Goal: Check status: Check status

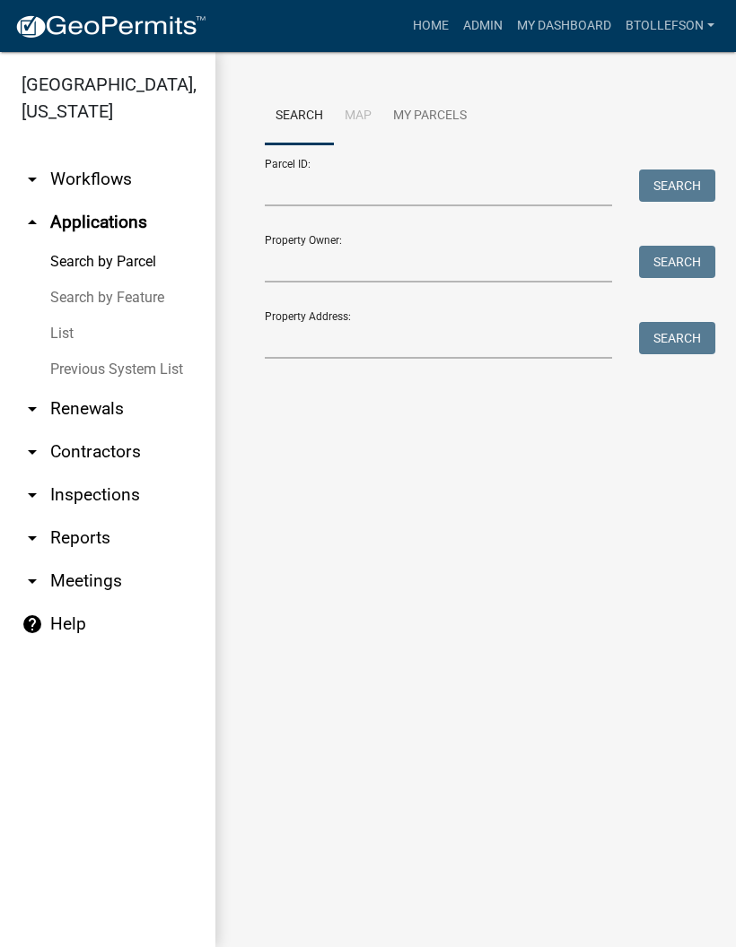
click at [567, 29] on link "My Dashboard" at bounding box center [564, 26] width 109 height 34
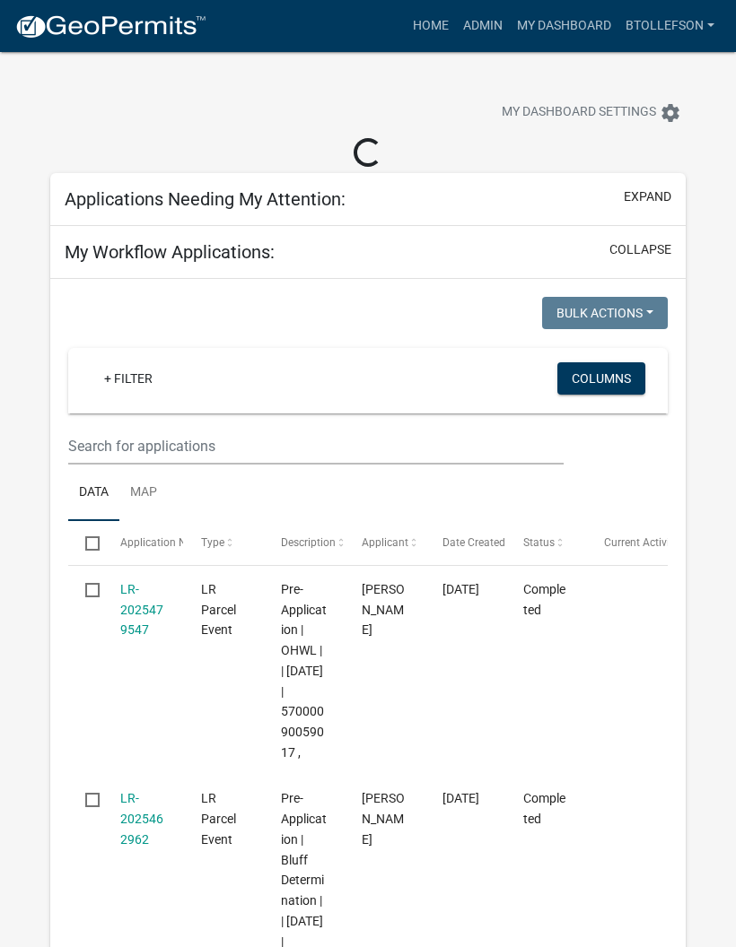
select select "3: 100"
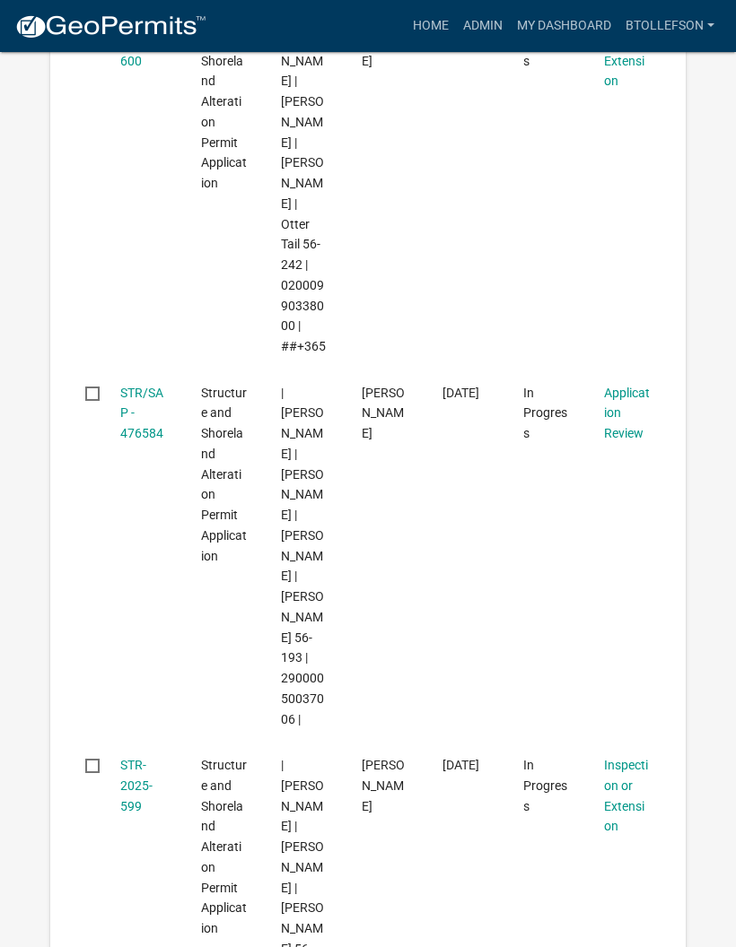
scroll to position [895, 0]
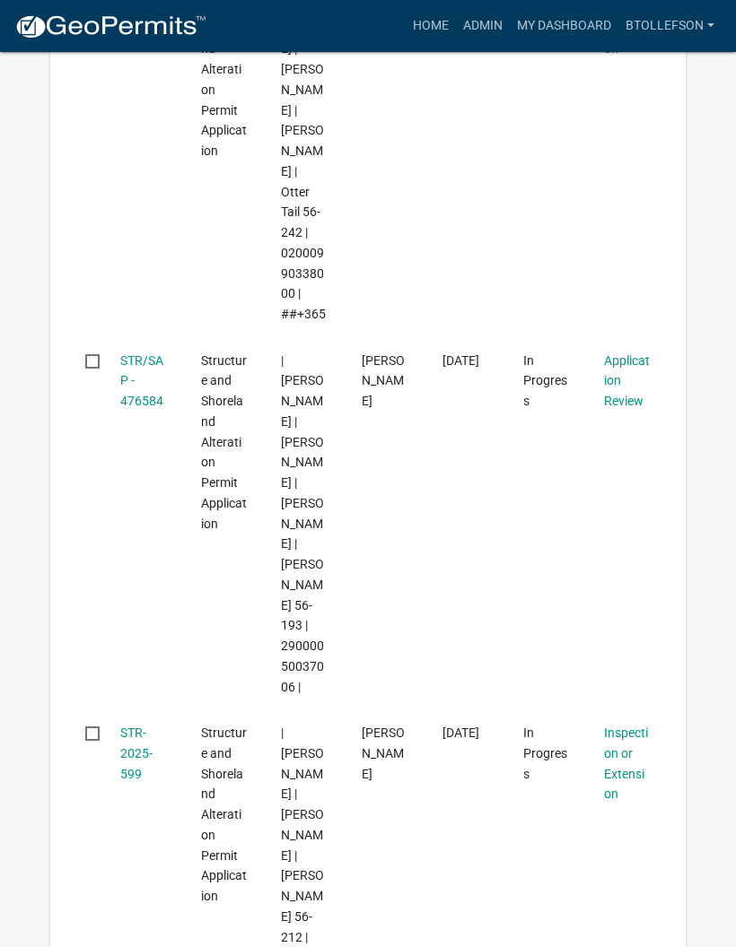
click at [128, 354] on link "STR/SAP - 476584" at bounding box center [141, 382] width 43 height 56
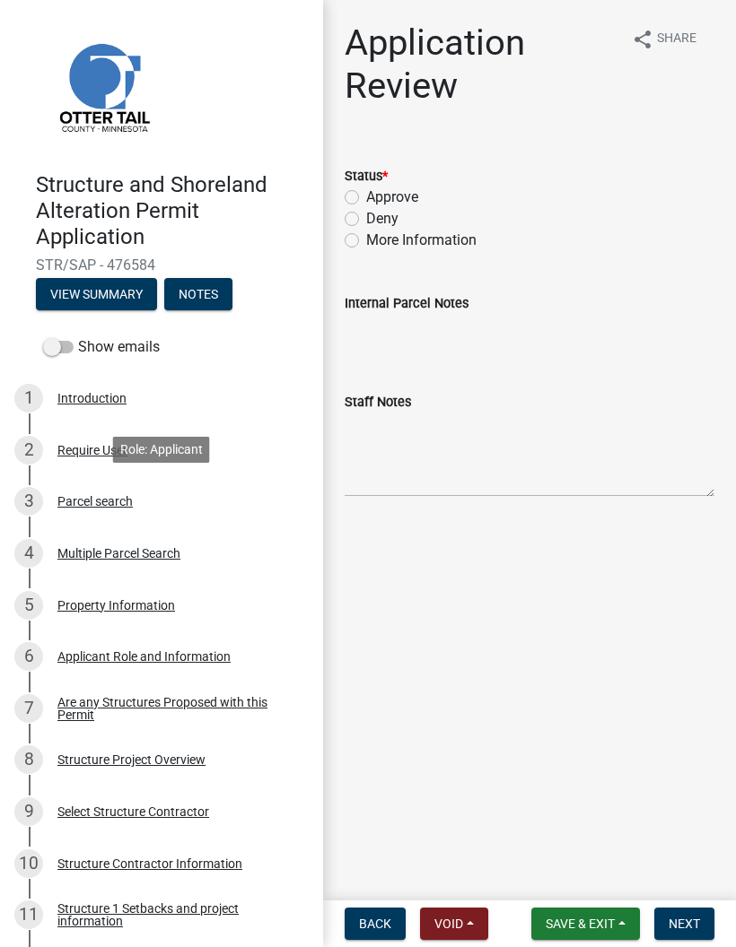
click at [137, 501] on div "3 Parcel search" at bounding box center [154, 501] width 280 height 29
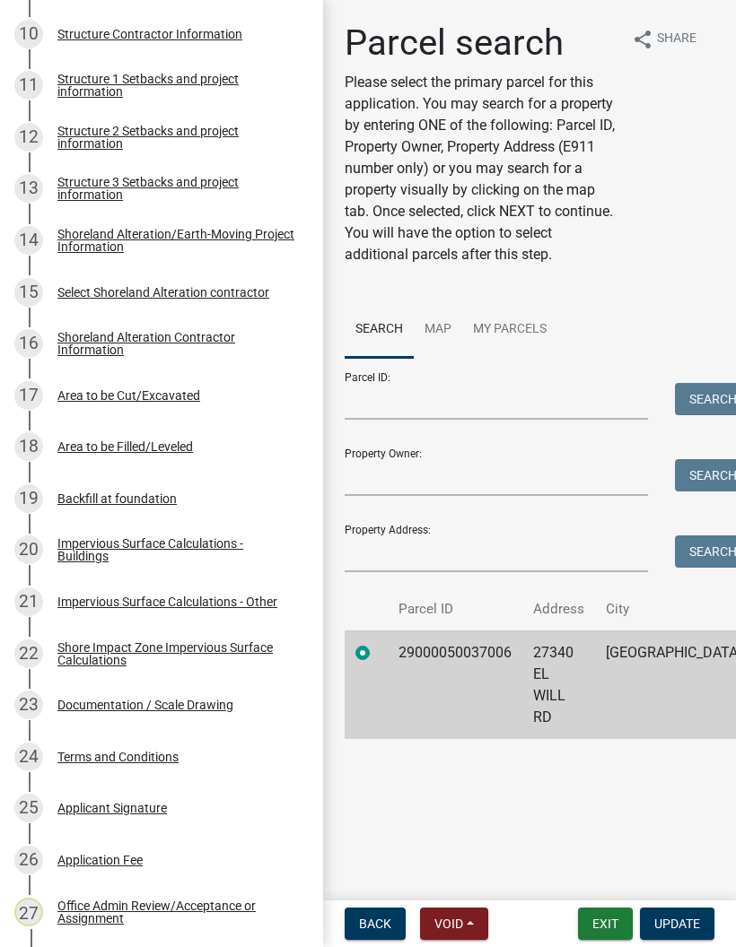
scroll to position [847, 0]
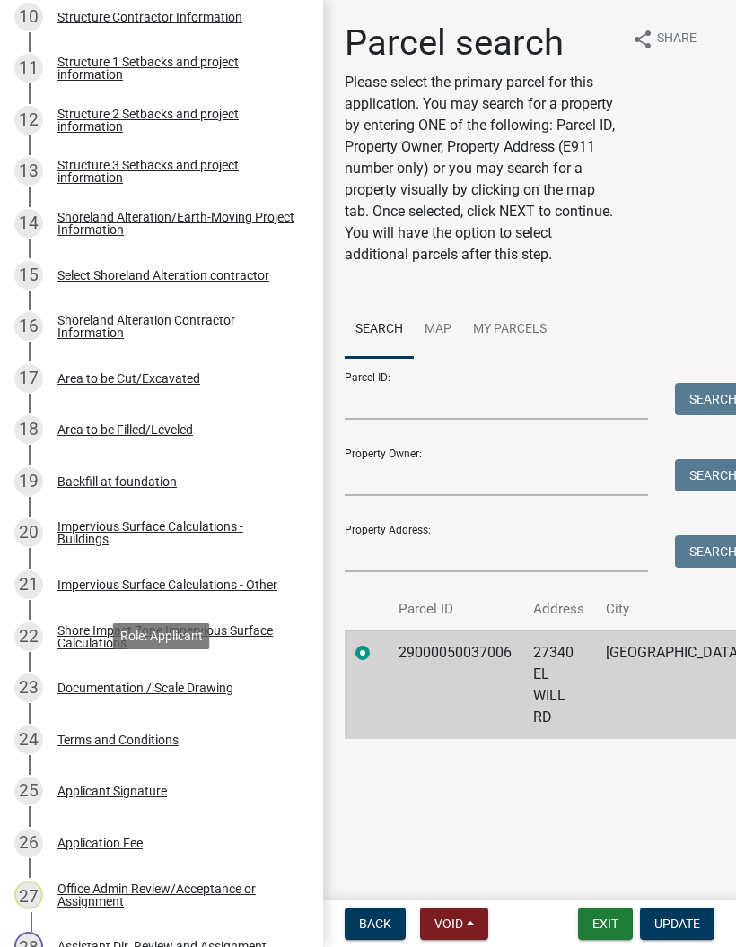
click at [223, 694] on div "23 Documentation / Scale Drawing" at bounding box center [154, 688] width 280 height 29
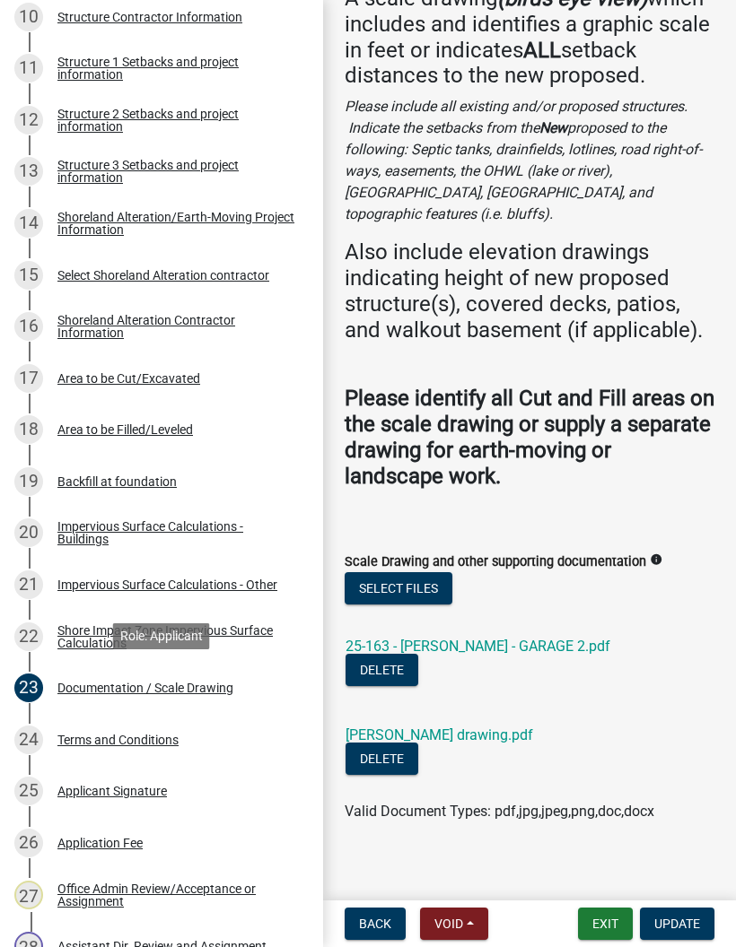
scroll to position [157, 0]
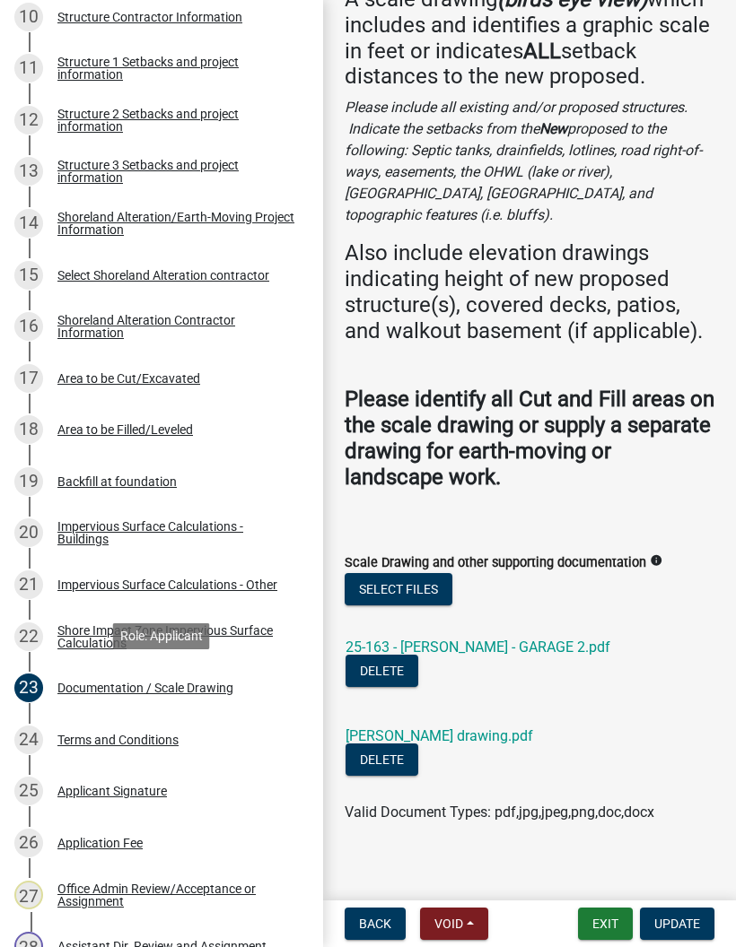
click at [491, 728] on link "[PERSON_NAME] drawing.pdf" at bounding box center [439, 736] width 188 height 17
click at [467, 639] on link "25-163 - [PERSON_NAME] - GARAGE 2.pdf" at bounding box center [477, 647] width 265 height 17
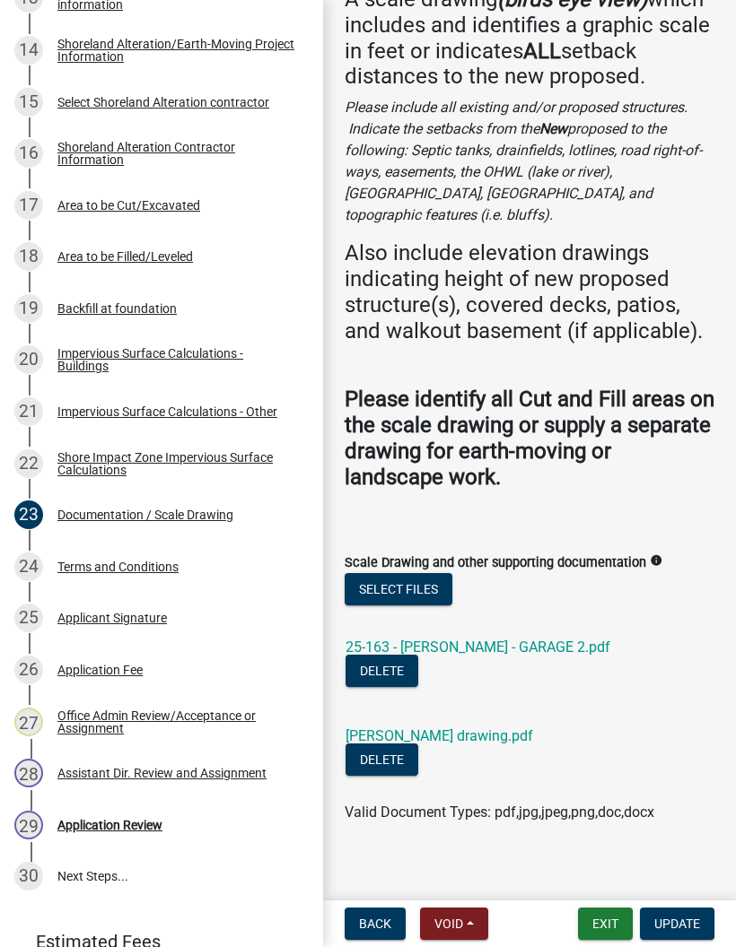
scroll to position [940, 0]
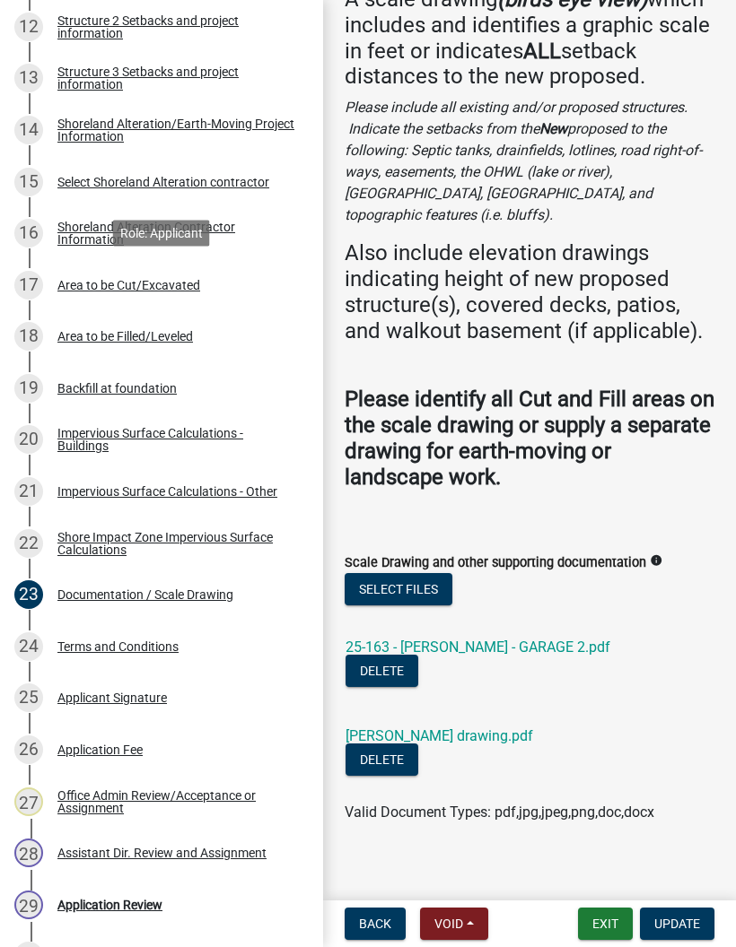
click at [101, 302] on link "17 Area to be Cut/Excavated" at bounding box center [161, 285] width 323 height 52
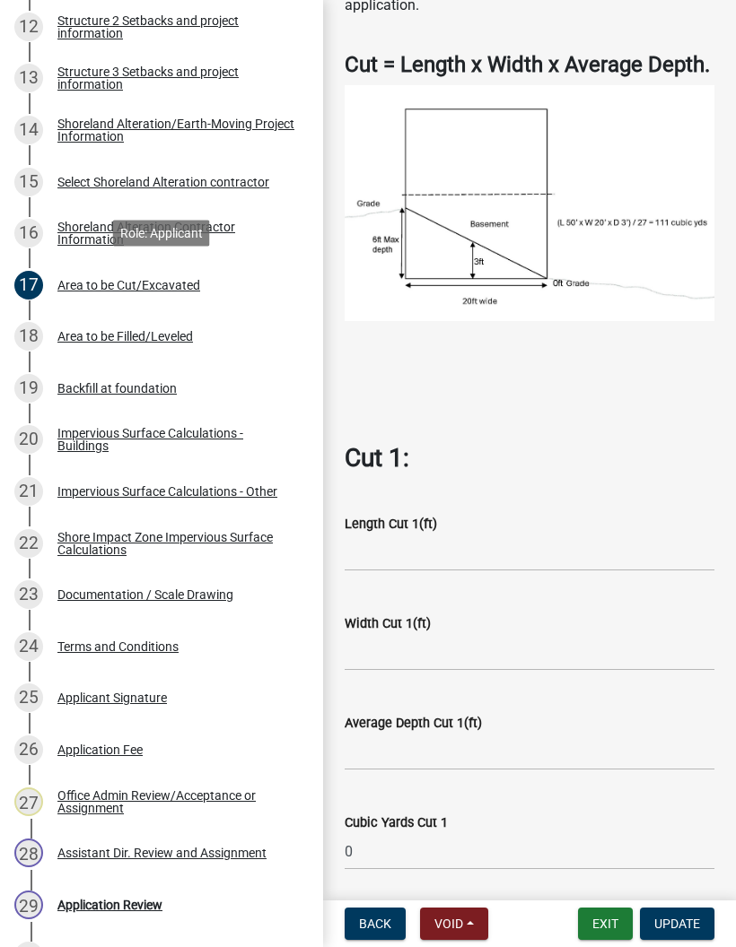
scroll to position [326, 0]
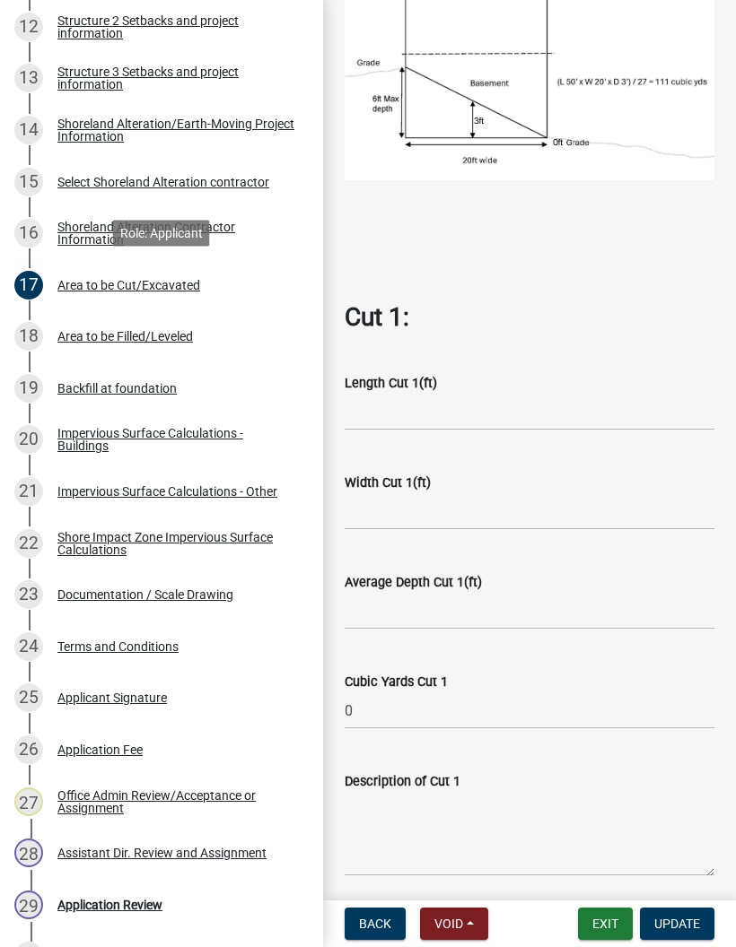
click at [93, 330] on div "Area to be Filled/Leveled" at bounding box center [124, 336] width 135 height 13
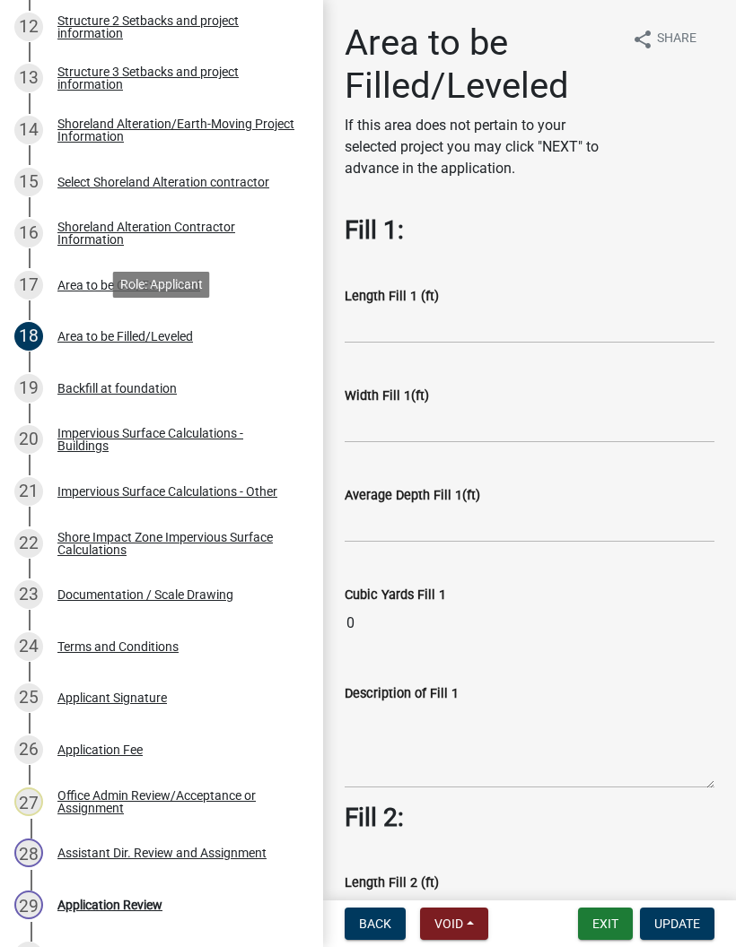
scroll to position [0, 0]
click at [80, 388] on div "Backfill at foundation" at bounding box center [116, 388] width 119 height 13
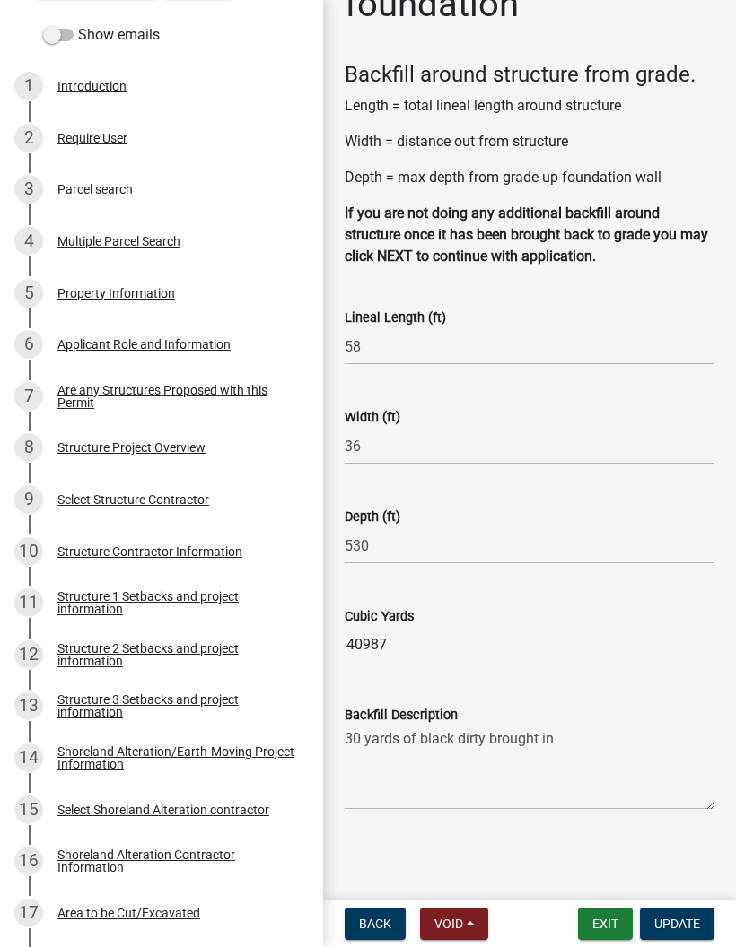
scroll to position [415, 0]
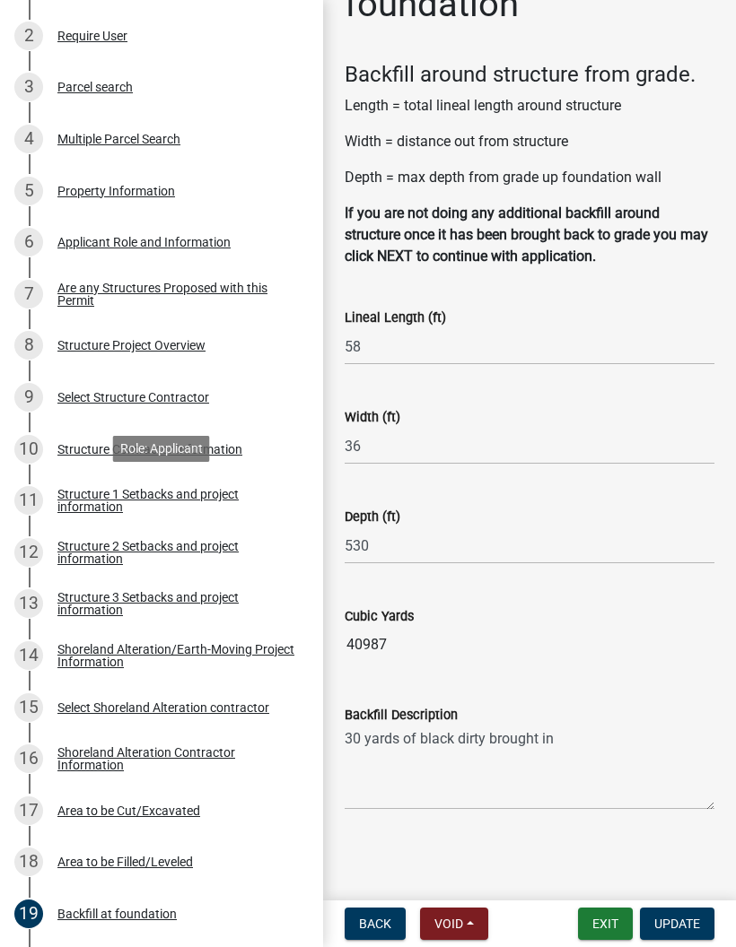
click at [196, 503] on div "Structure 1 Setbacks and project information" at bounding box center [175, 500] width 237 height 25
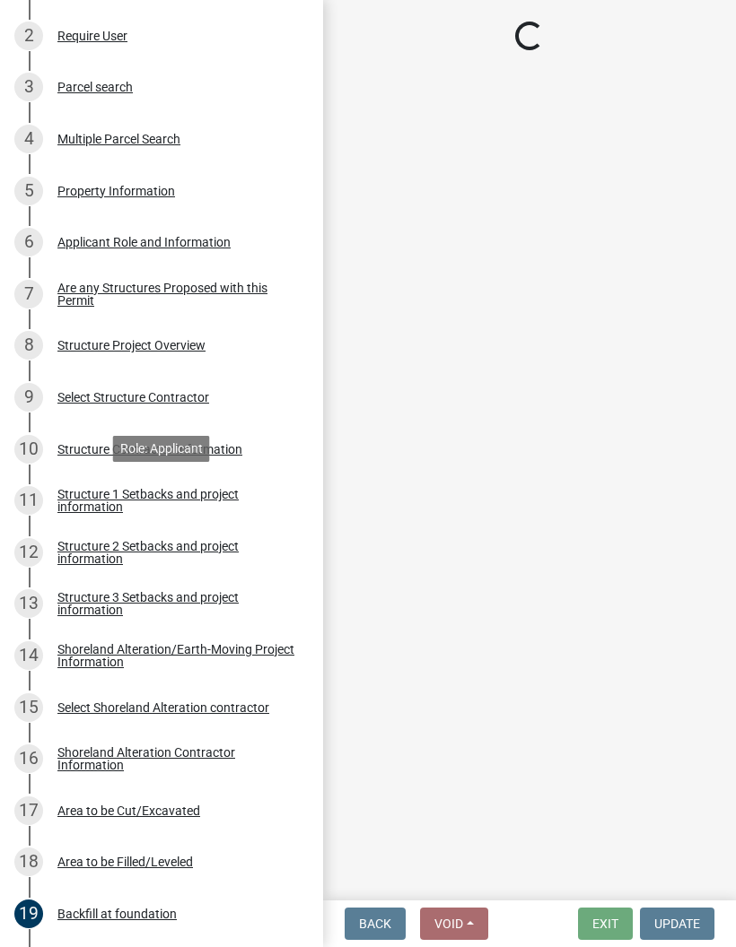
select select "c185e313-3403-4239-bd61-bb563c58a77a"
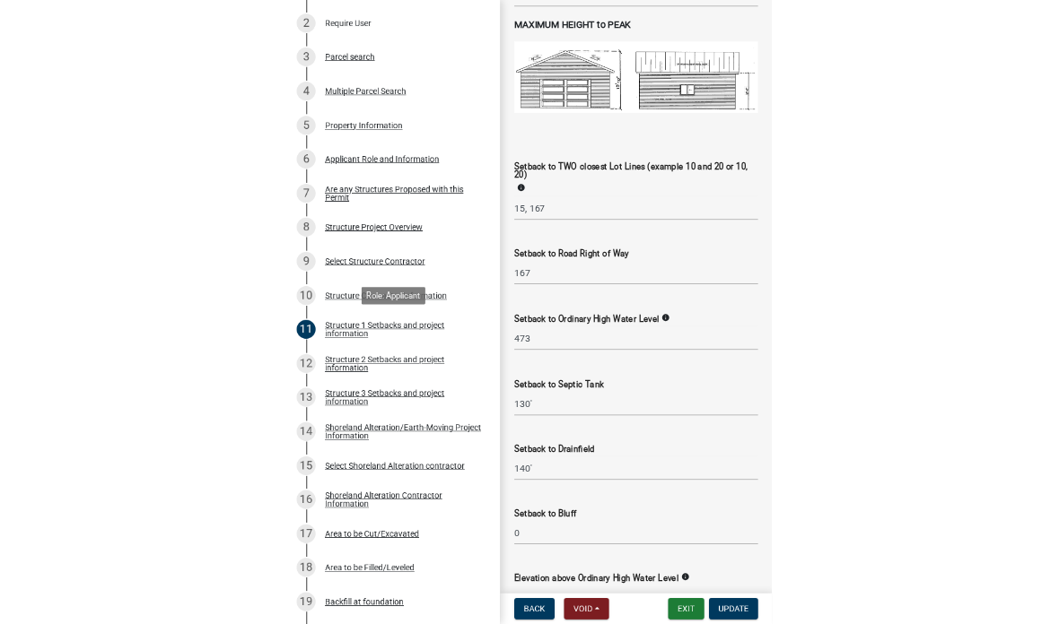
scroll to position [1506, 0]
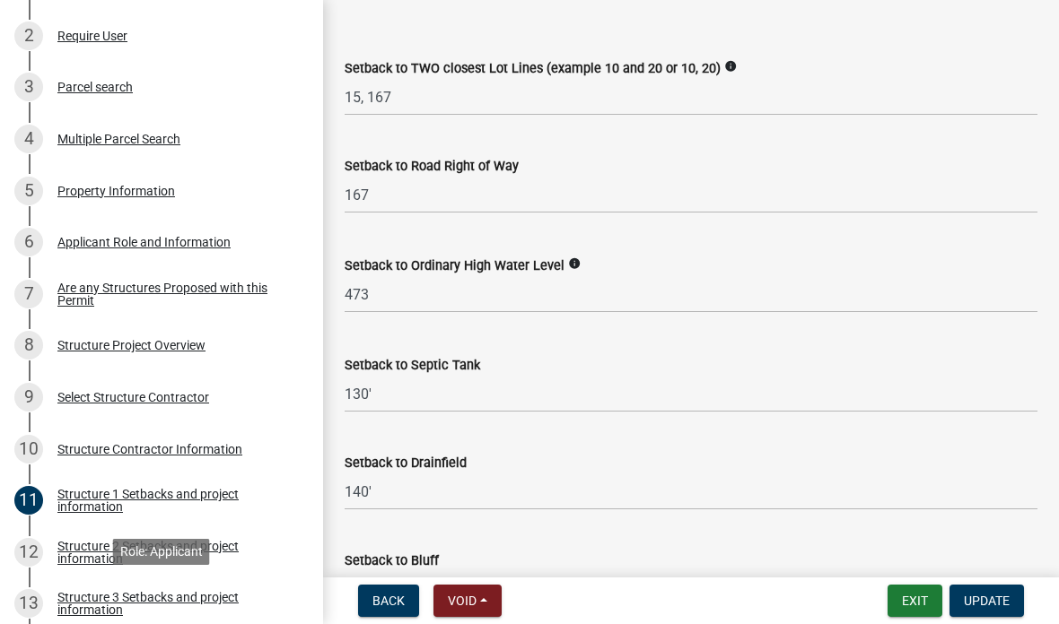
click at [116, 580] on link "13 Structure 3 Setbacks and project information" at bounding box center [161, 605] width 323 height 52
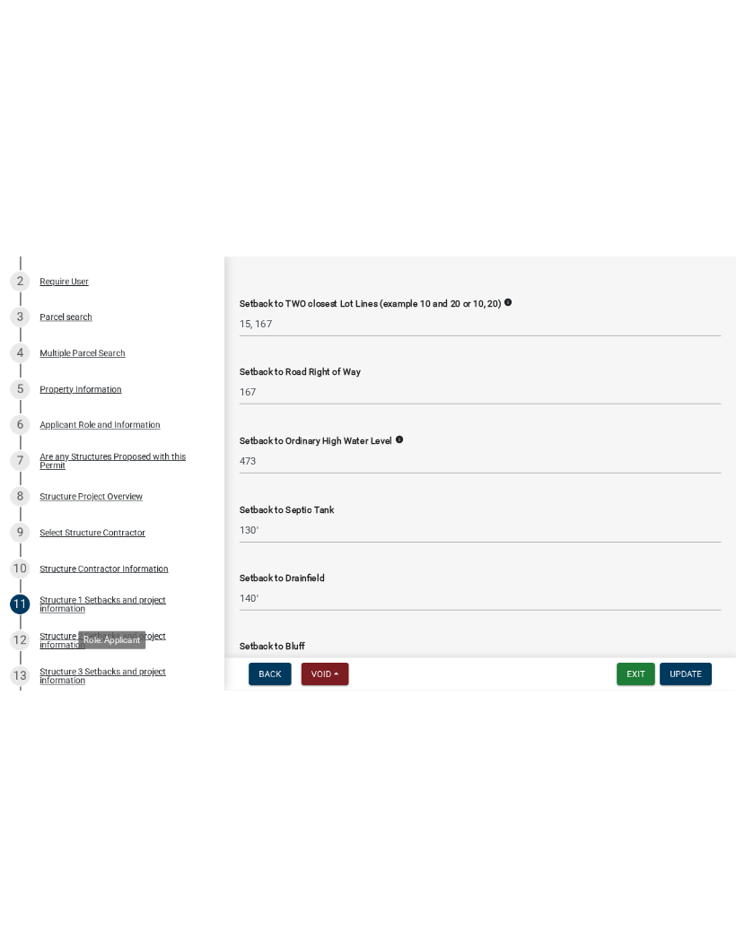
scroll to position [0, 0]
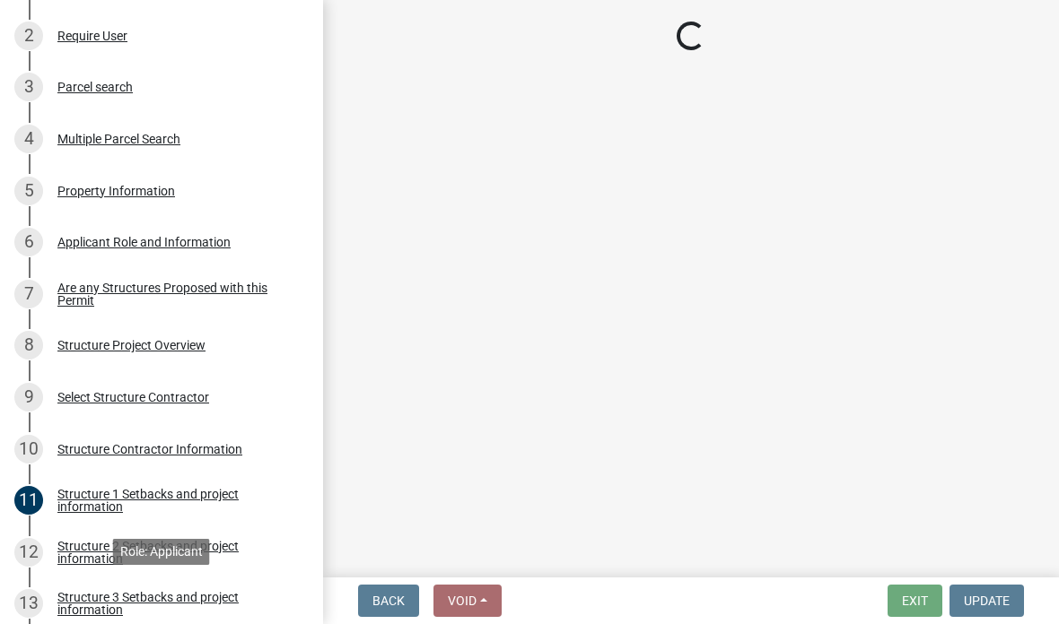
click at [556, 614] on div "Back Void Withdraw Lock Expire Void Exit Update" at bounding box center [690, 601] width 707 height 32
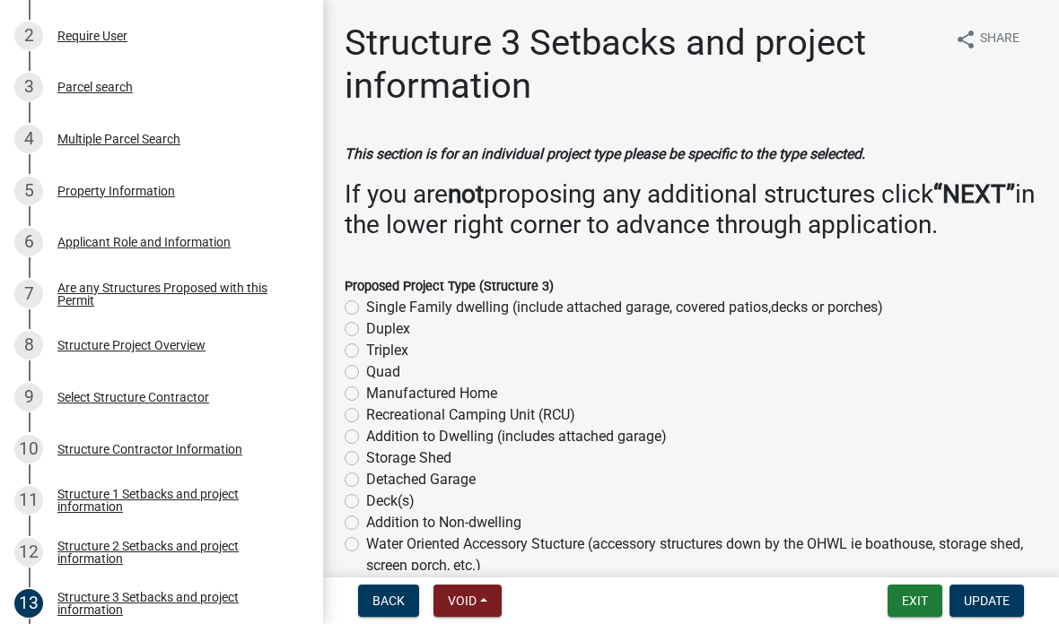
click at [554, 615] on div "Back Void Withdraw Lock Expire Void Exit Update" at bounding box center [690, 601] width 707 height 32
click at [556, 615] on div "Back Void Withdraw Lock Expire Void Exit Update" at bounding box center [690, 601] width 707 height 32
click at [554, 615] on div "Back Void Withdraw Lock Expire Void Exit Update" at bounding box center [690, 601] width 707 height 32
click at [556, 616] on div "Back Void Withdraw Lock Expire Void Exit Update" at bounding box center [690, 601] width 707 height 32
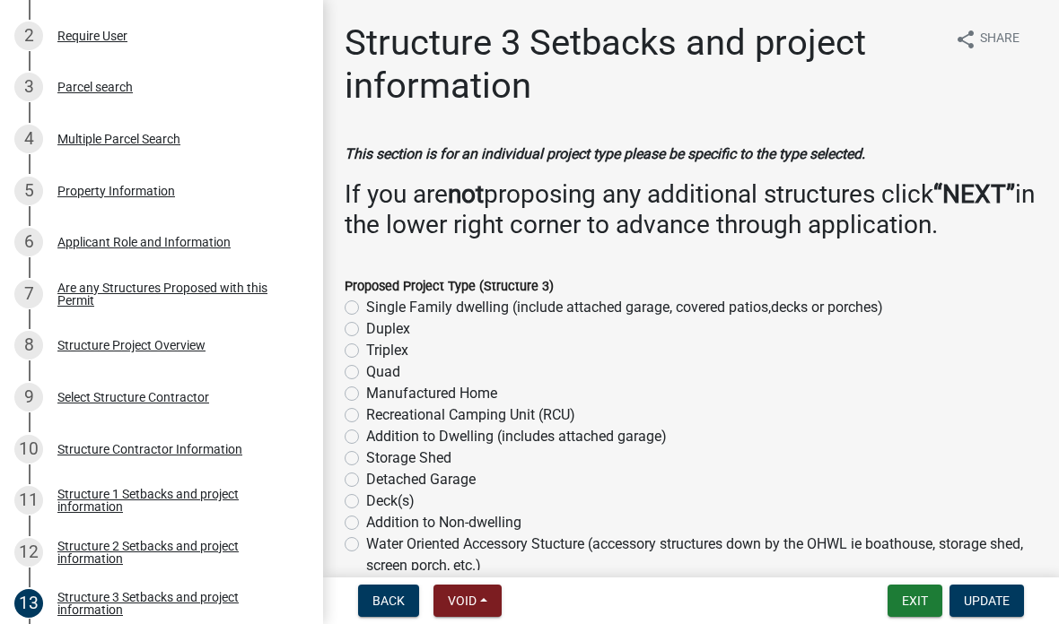
click at [556, 614] on div "Back Void Withdraw Lock Expire Void Exit Update" at bounding box center [690, 601] width 707 height 32
click at [554, 616] on div "Back Void Withdraw Lock Expire Void Exit Update" at bounding box center [690, 601] width 707 height 32
click at [560, 617] on nav "Back Void Withdraw Lock Expire Void Exit Update" at bounding box center [691, 601] width 736 height 47
click at [555, 616] on div "Back Void Withdraw Lock Expire Void Exit Update" at bounding box center [690, 601] width 707 height 32
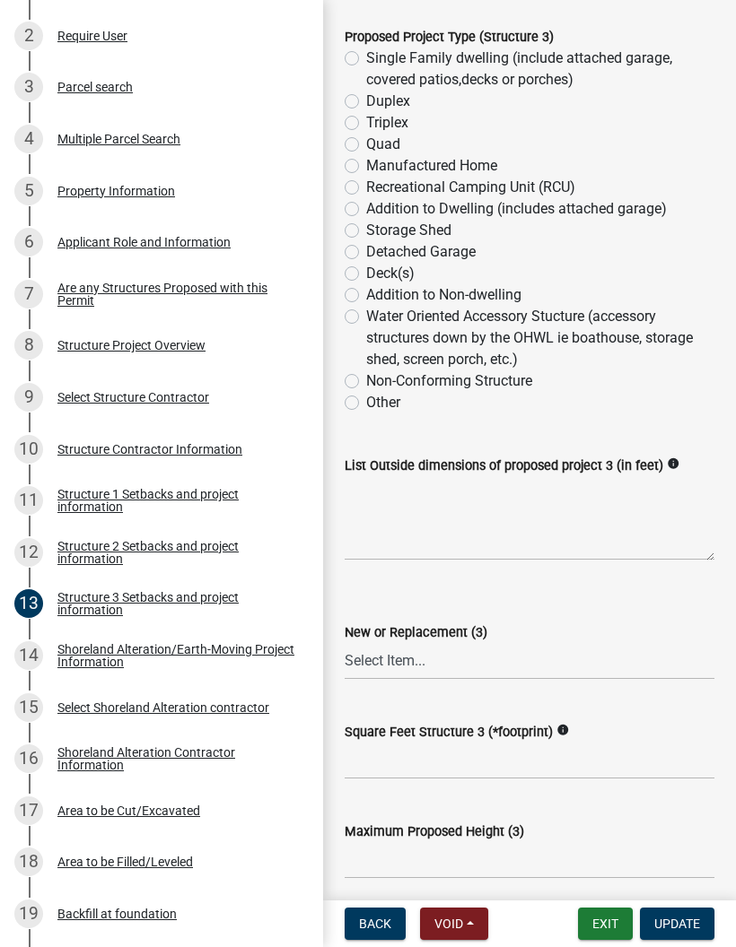
scroll to position [456, 0]
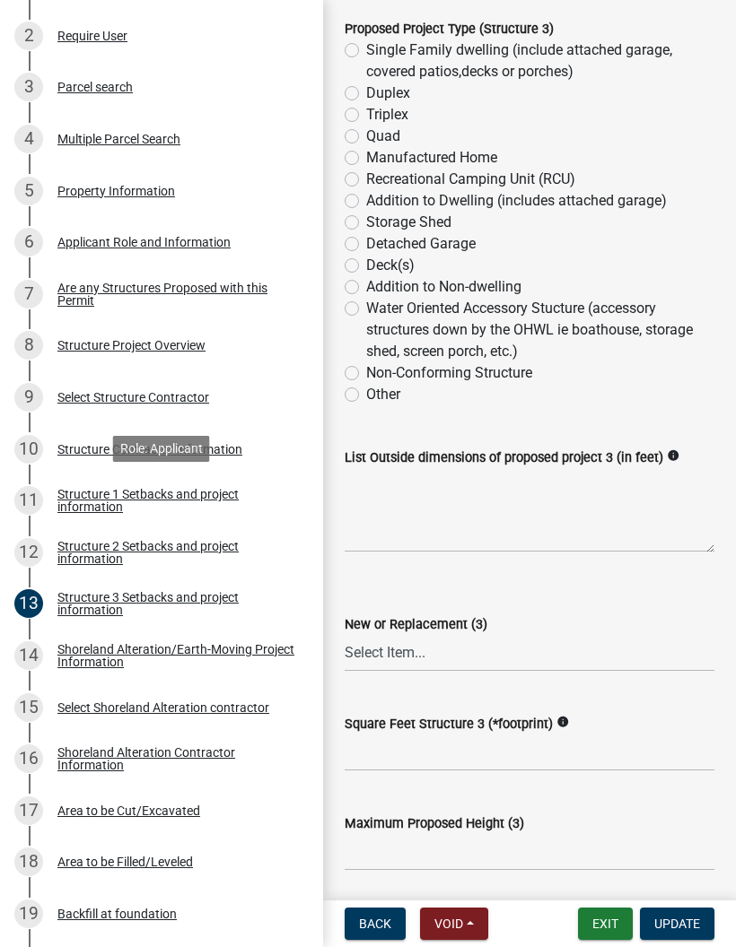
click at [158, 495] on div "Structure 1 Setbacks and project information" at bounding box center [175, 500] width 237 height 25
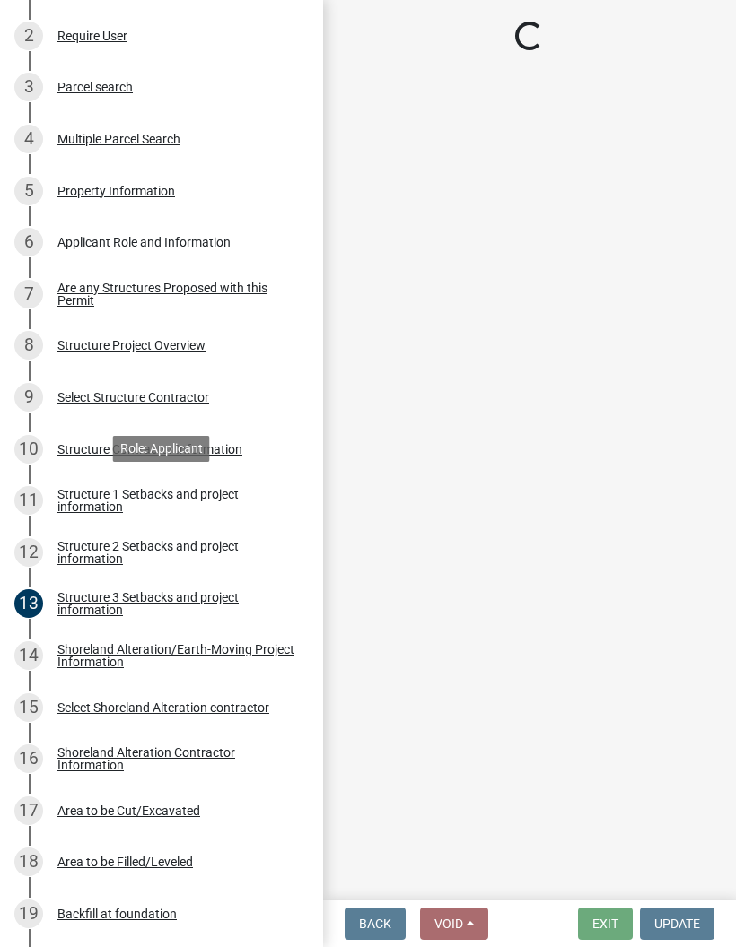
select select "c185e313-3403-4239-bd61-bb563c58a77a"
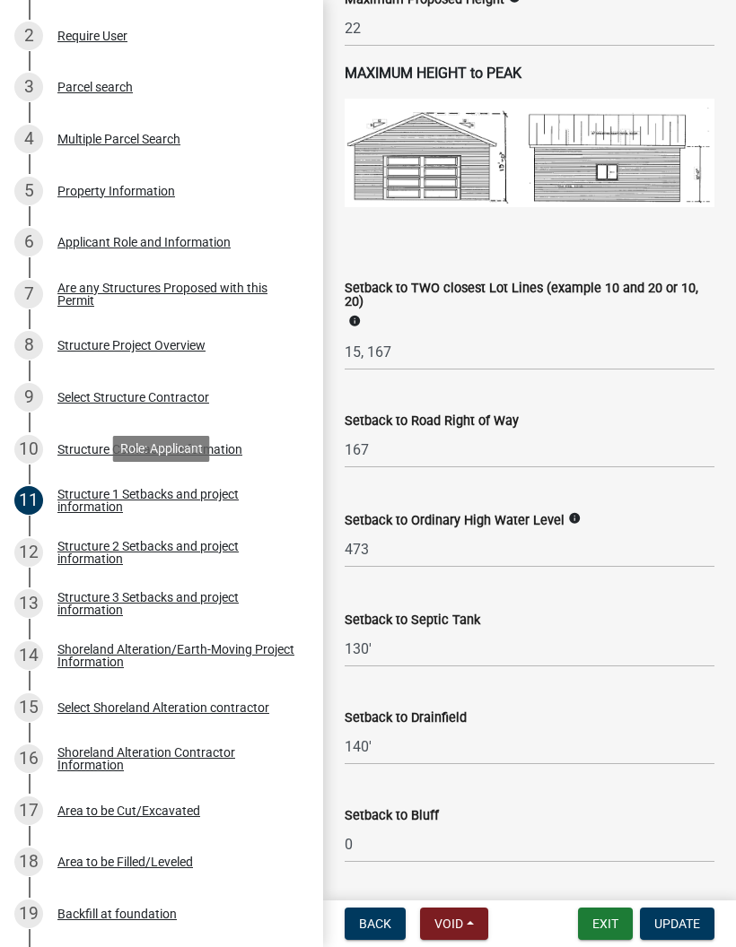
scroll to position [1556, 0]
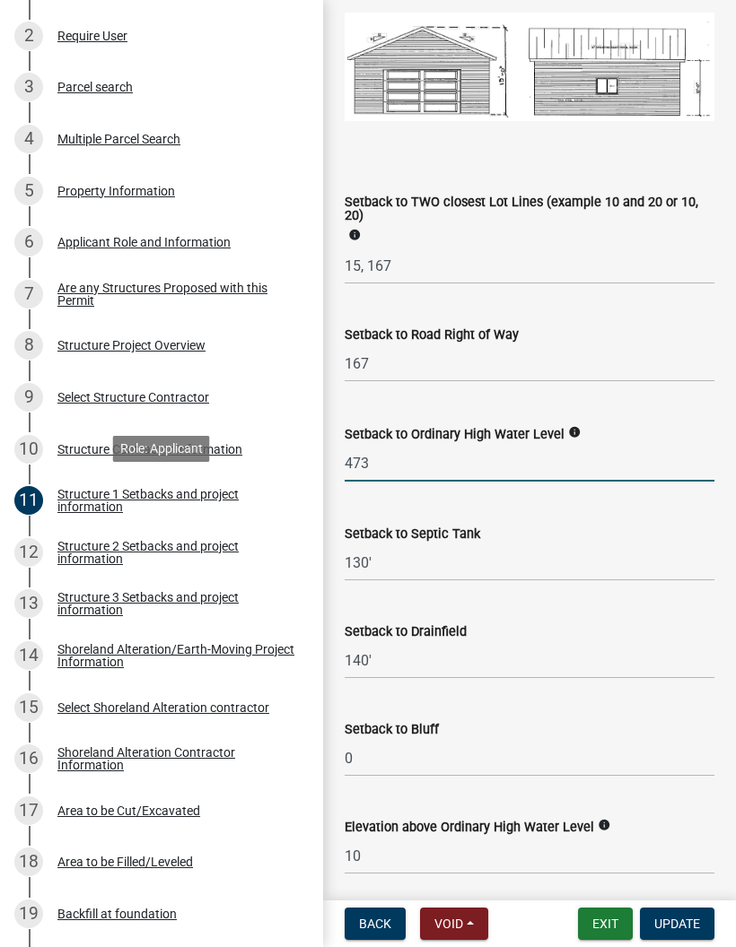
click at [432, 462] on input "473" at bounding box center [530, 463] width 370 height 37
type input "4"
type input "465"
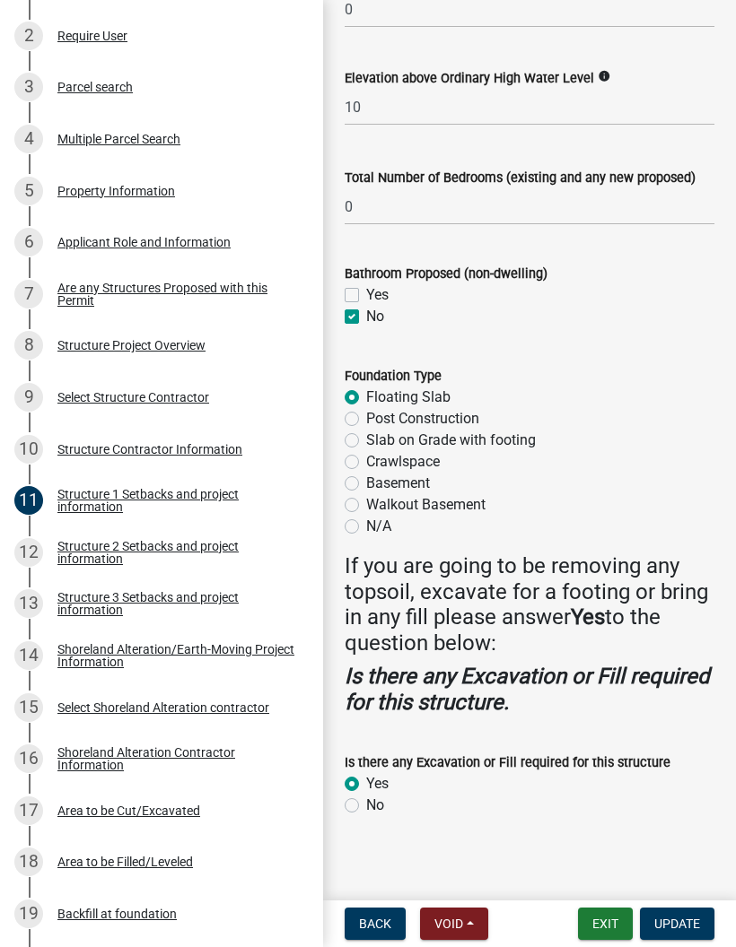
scroll to position [2304, 0]
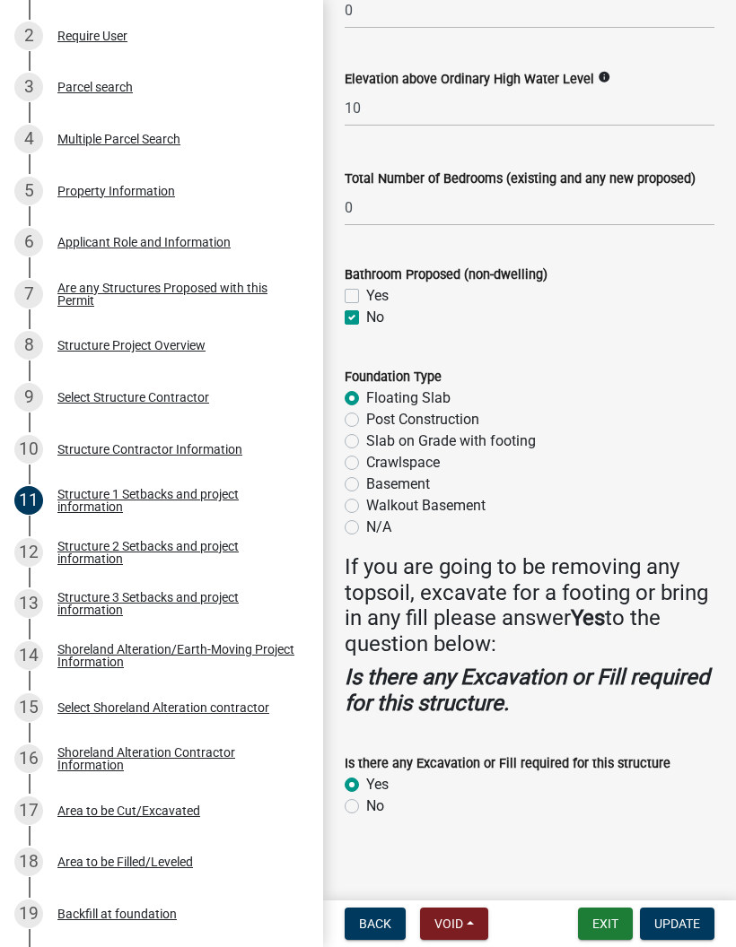
click at [677, 920] on span "Update" at bounding box center [677, 924] width 46 height 14
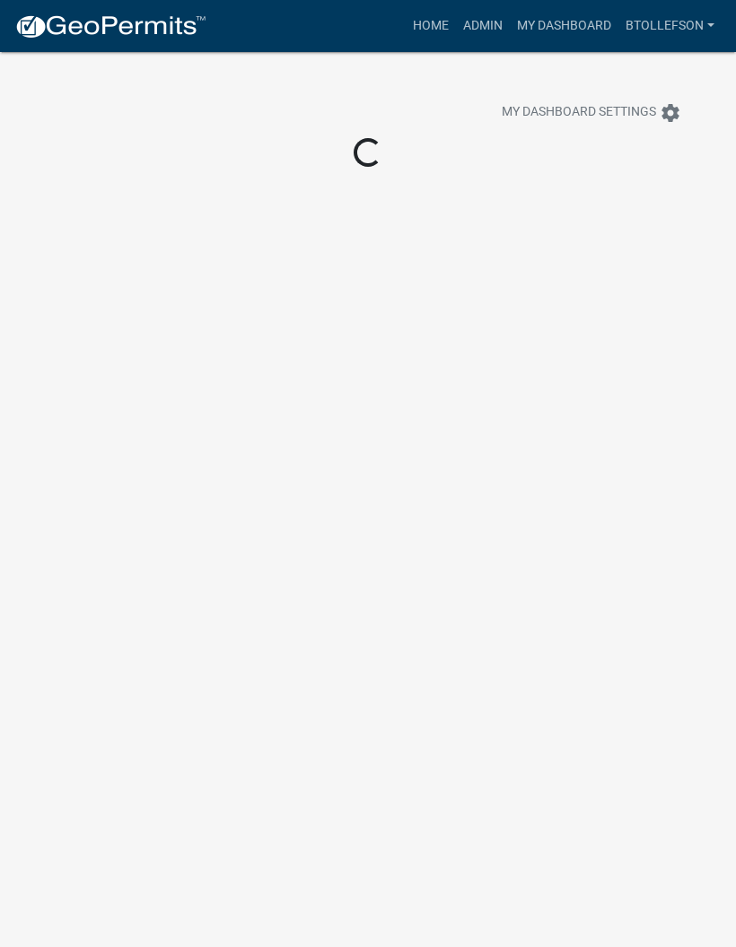
scroll to position [52, 0]
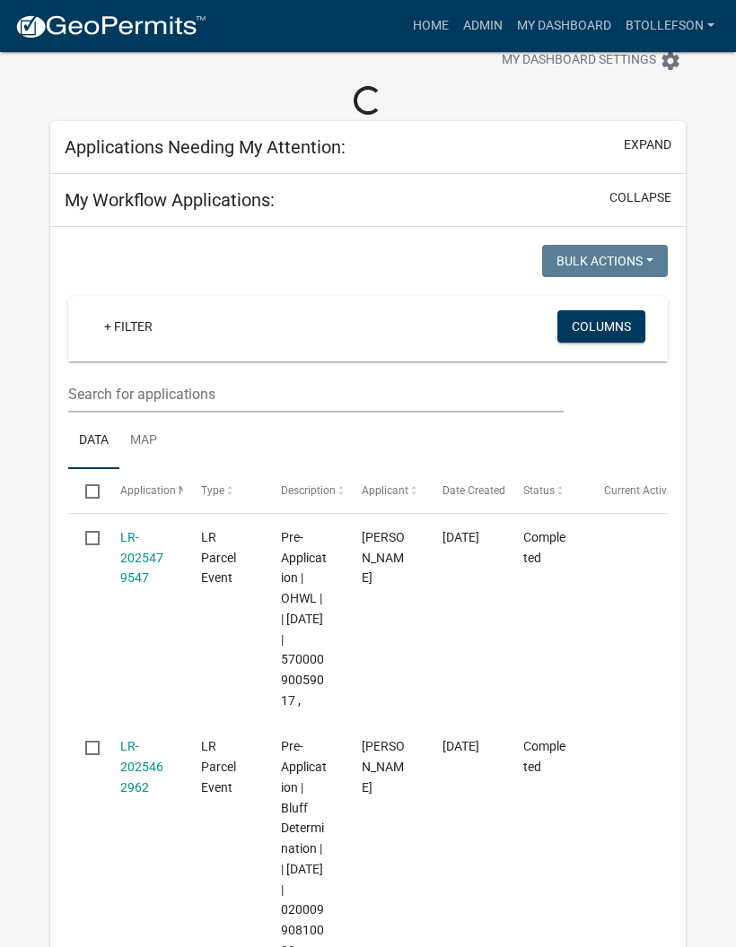
select select "3: 100"
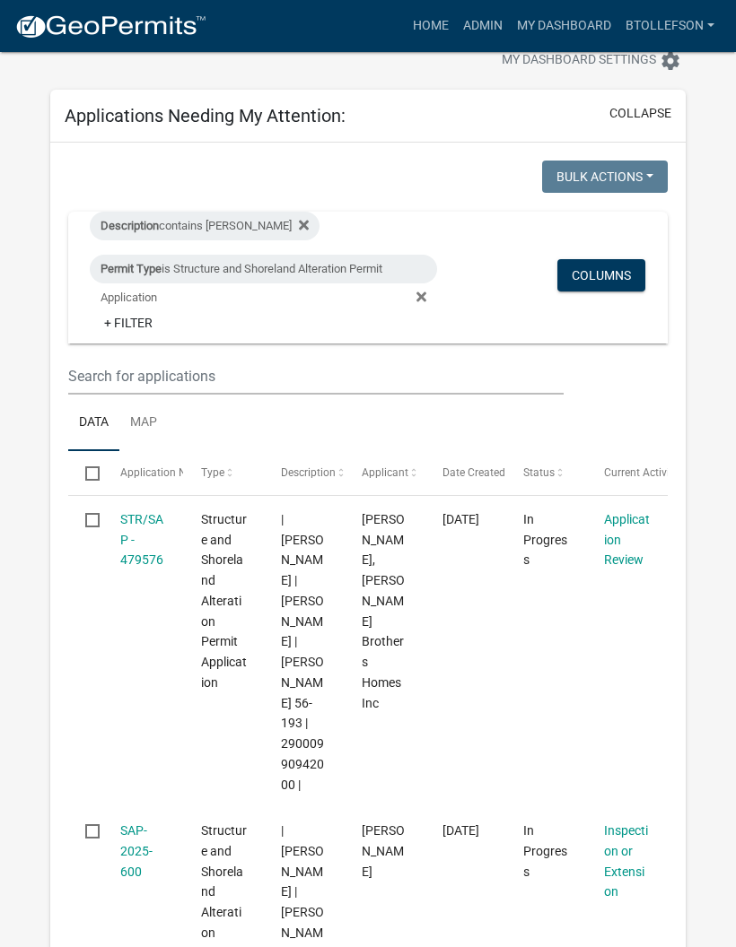
click at [145, 544] on div "STR/SAP - 479576" at bounding box center [143, 540] width 47 height 61
click at [126, 542] on link "STR/SAP - 479576" at bounding box center [141, 540] width 43 height 56
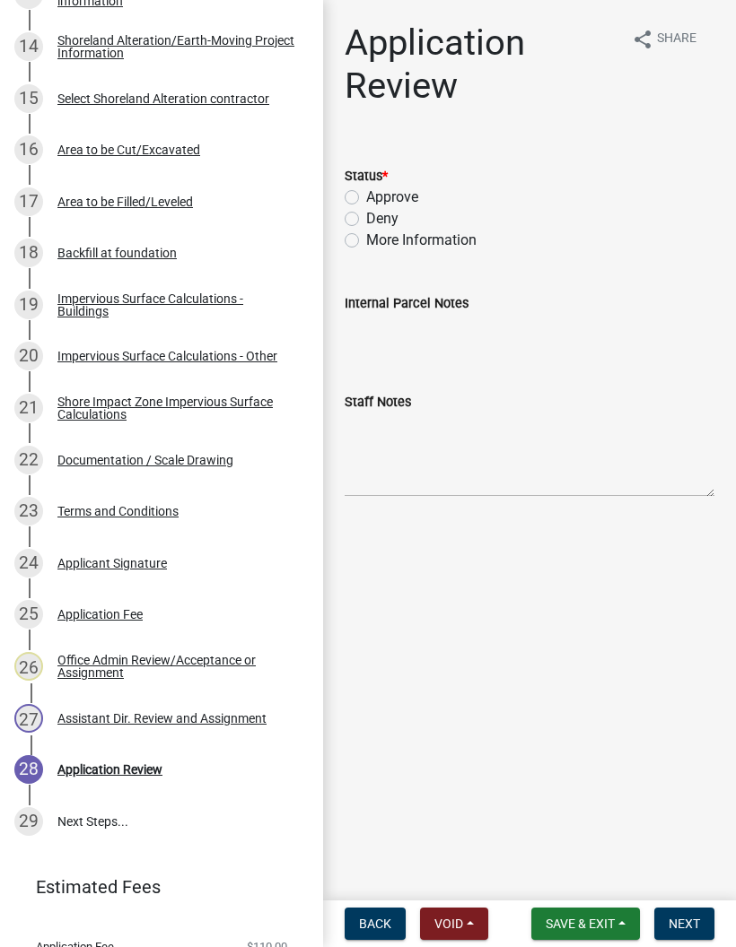
scroll to position [1039, 0]
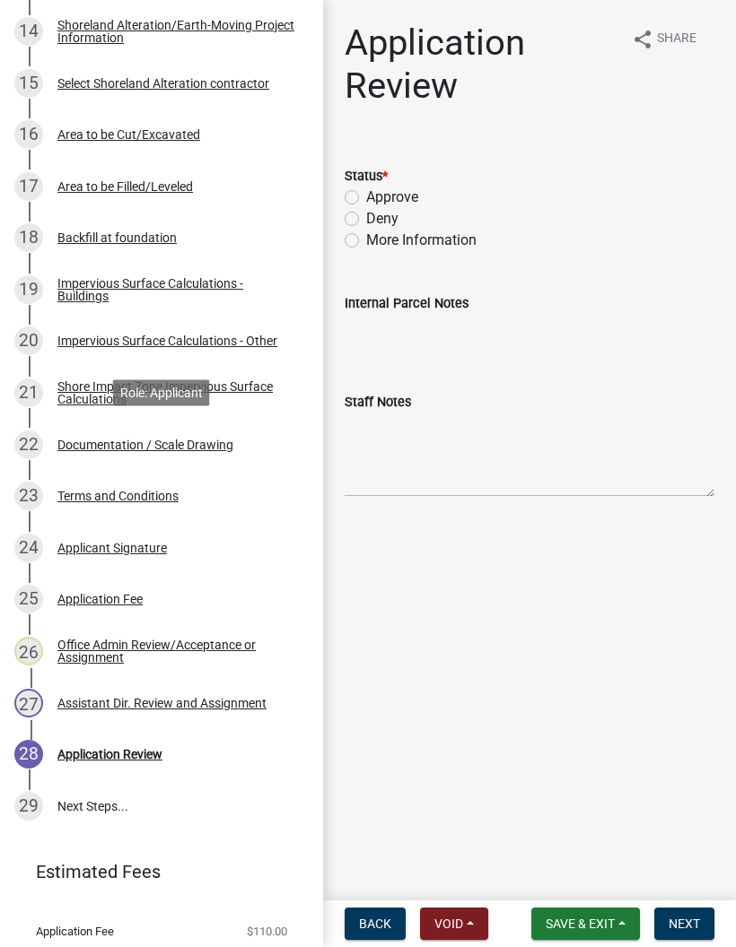
click at [111, 454] on div "22 Documentation / Scale Drawing" at bounding box center [154, 445] width 280 height 29
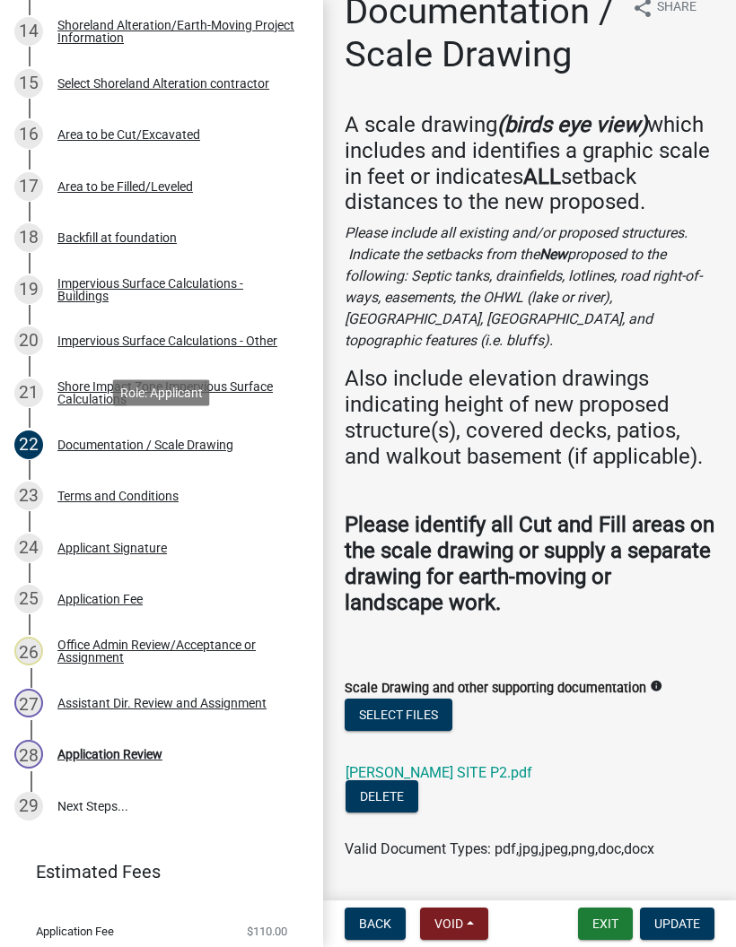
scroll to position [31, 0]
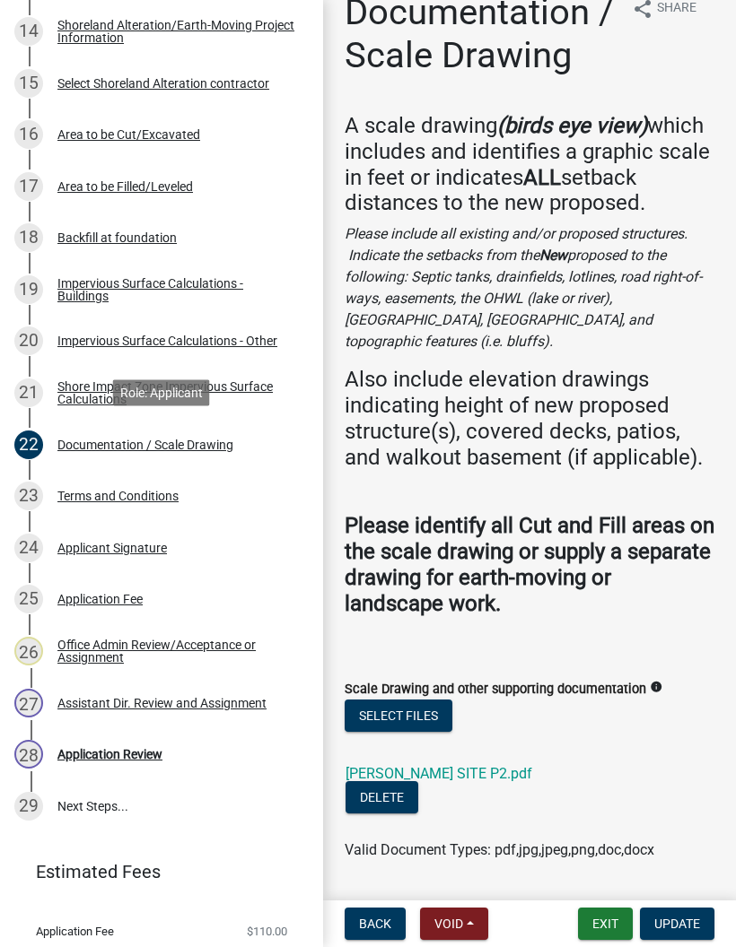
click at [376, 765] on link "[PERSON_NAME] SITE P2.pdf" at bounding box center [438, 773] width 187 height 17
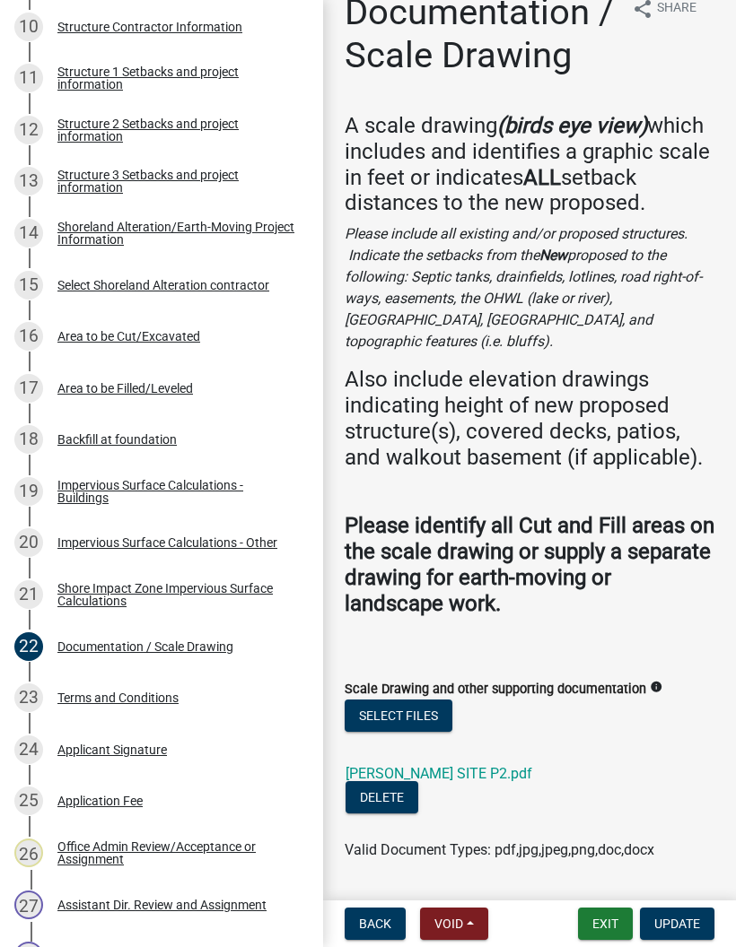
scroll to position [828, 0]
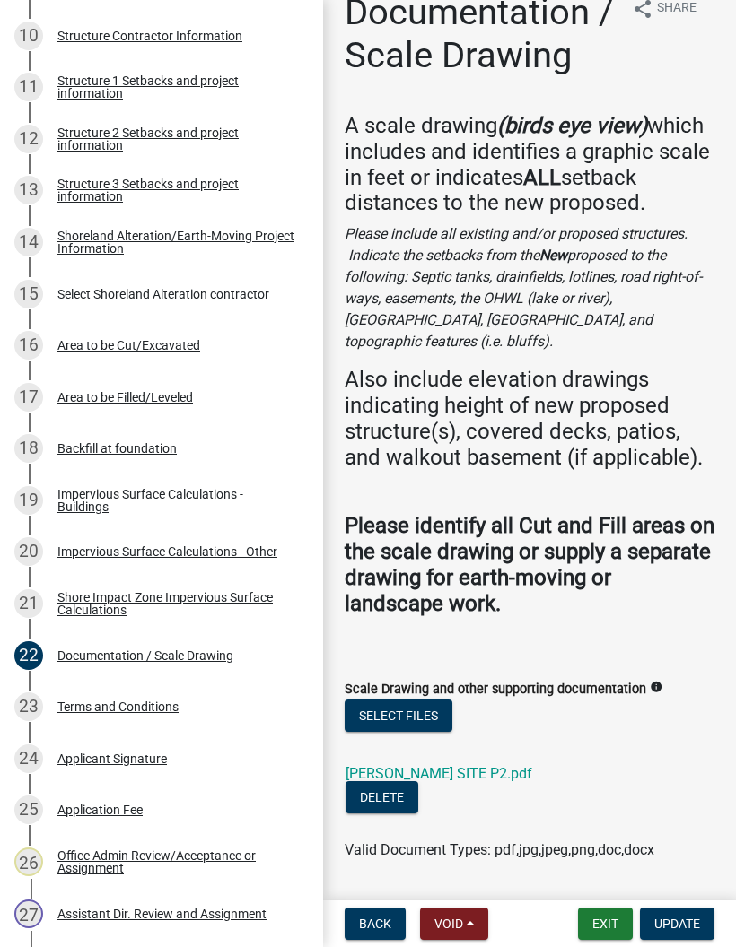
click at [169, 339] on div "Area to be Cut/Excavated" at bounding box center [128, 345] width 143 height 13
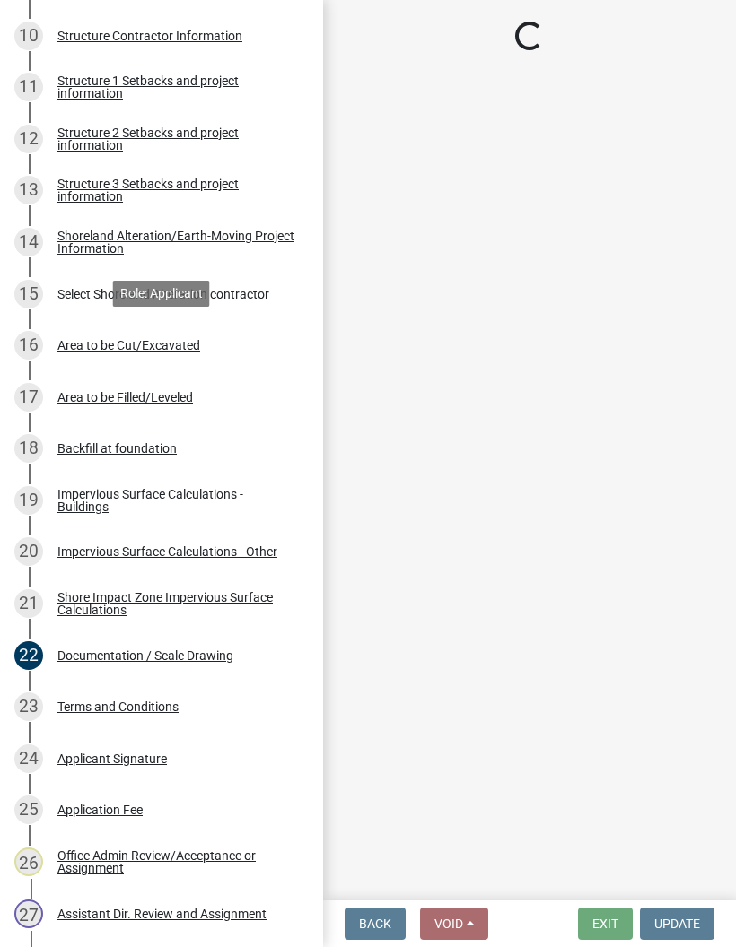
scroll to position [0, 0]
click at [248, 355] on div "16 Area to be Cut/Excavated" at bounding box center [154, 345] width 280 height 29
click at [251, 364] on link "16 Area to be Cut/Excavated" at bounding box center [161, 345] width 323 height 52
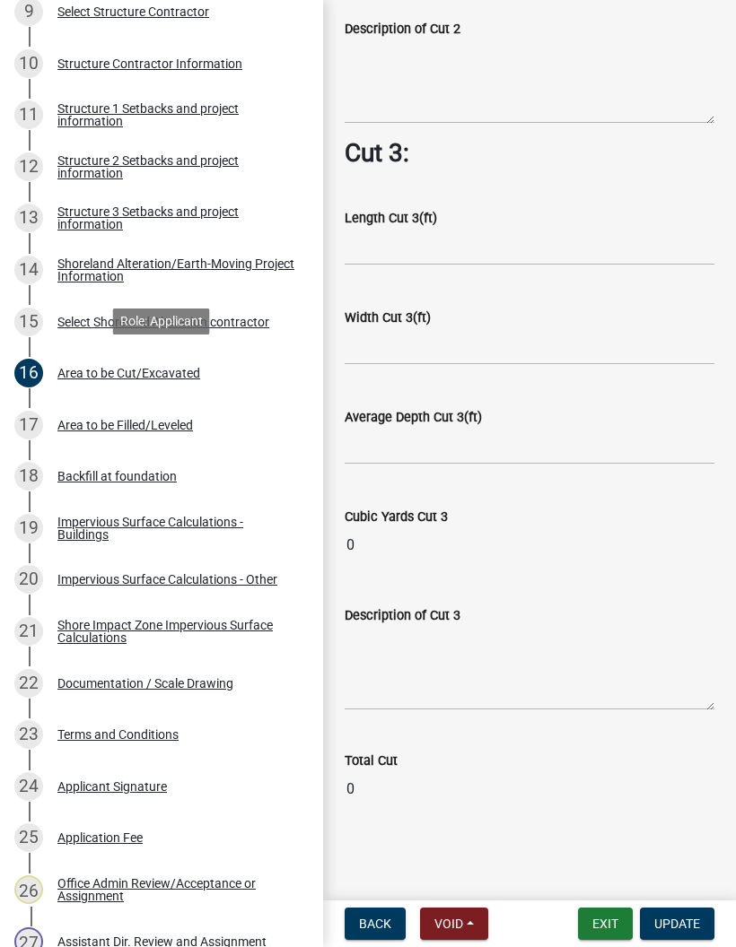
scroll to position [1690, 0]
click at [162, 419] on div "Area to be Filled/Leveled" at bounding box center [124, 425] width 135 height 13
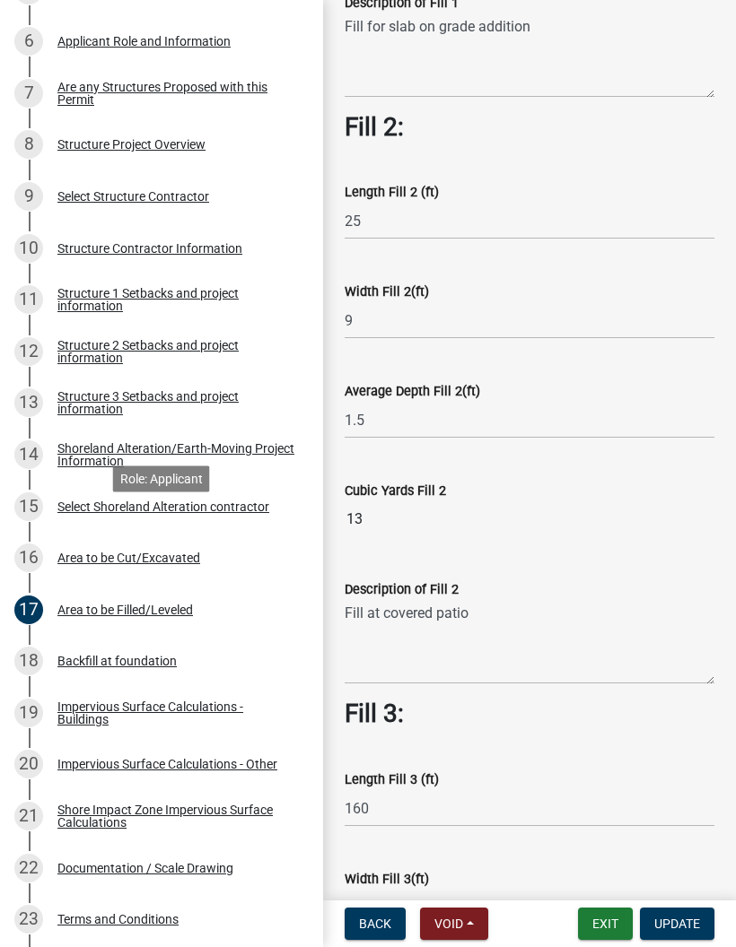
scroll to position [614, 0]
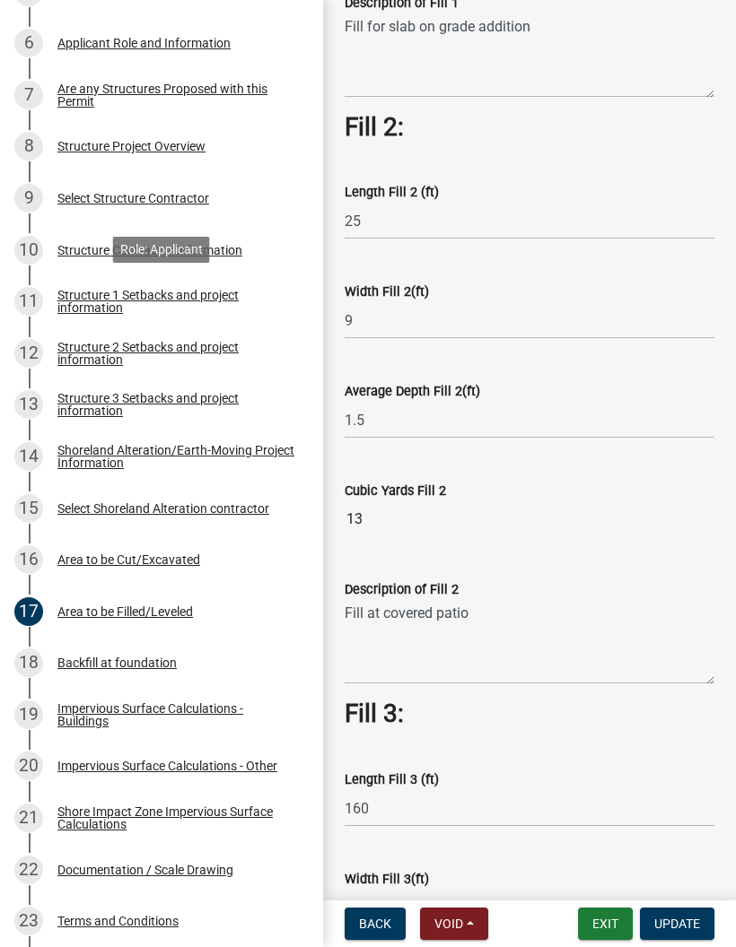
click at [85, 299] on div "Structure 1 Setbacks and project information" at bounding box center [175, 301] width 237 height 25
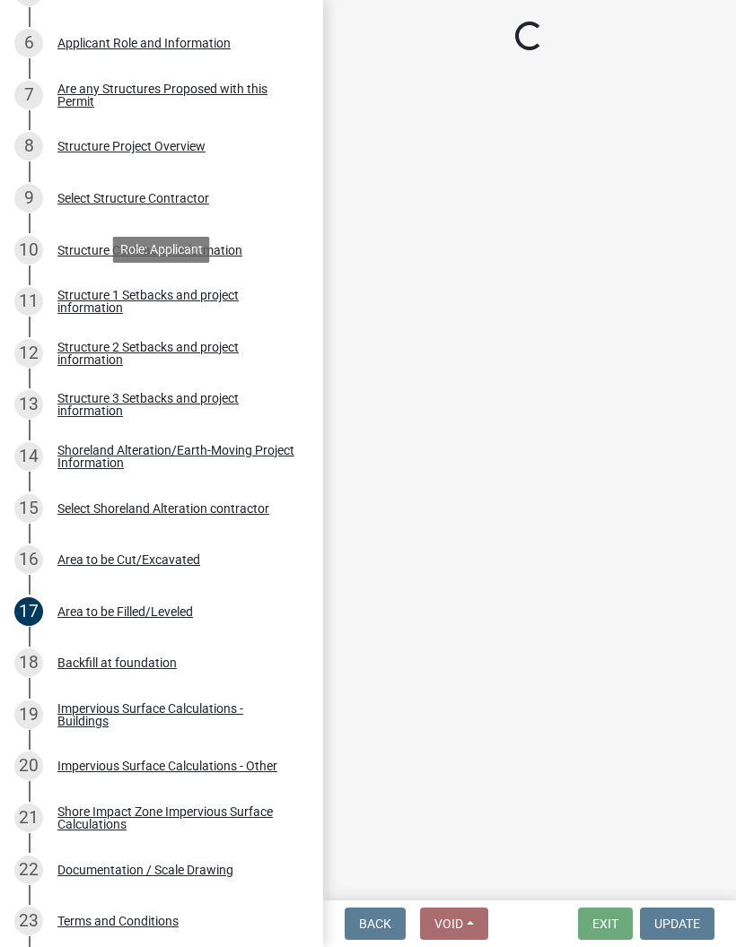
select select "c185e313-3403-4239-bd61-bb563c58a77a"
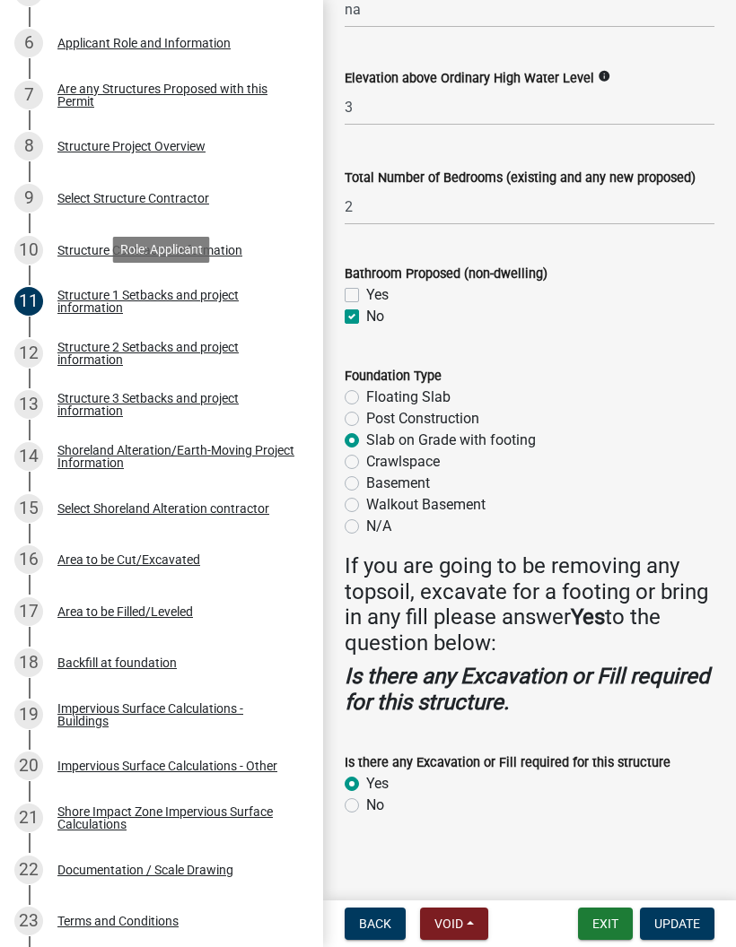
scroll to position [2304, 0]
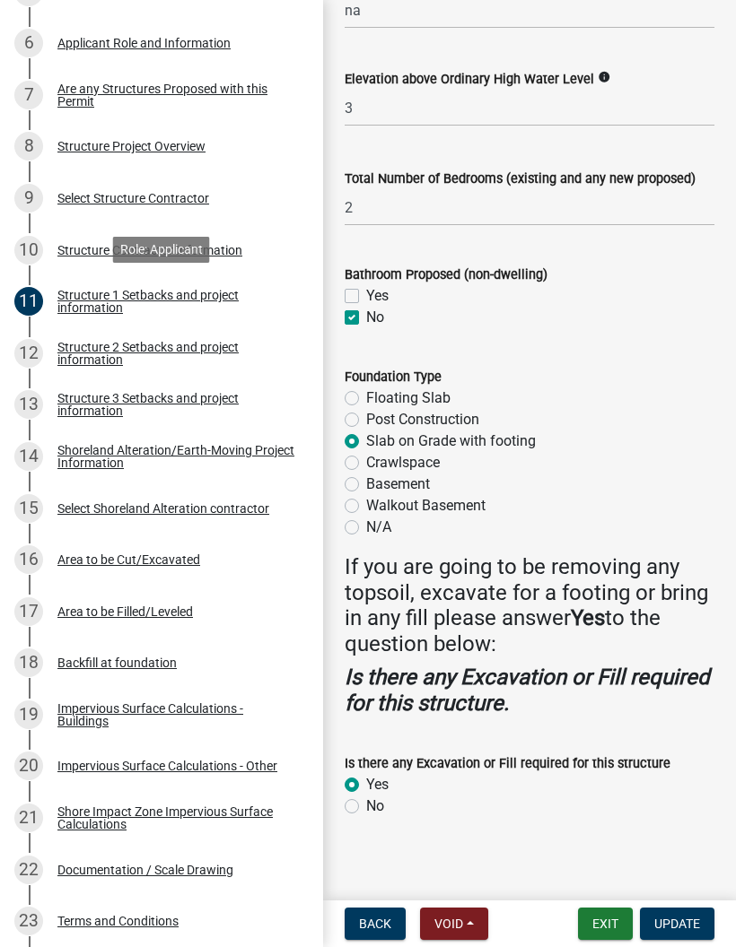
click at [179, 662] on div "18 Backfill at foundation" at bounding box center [154, 663] width 280 height 29
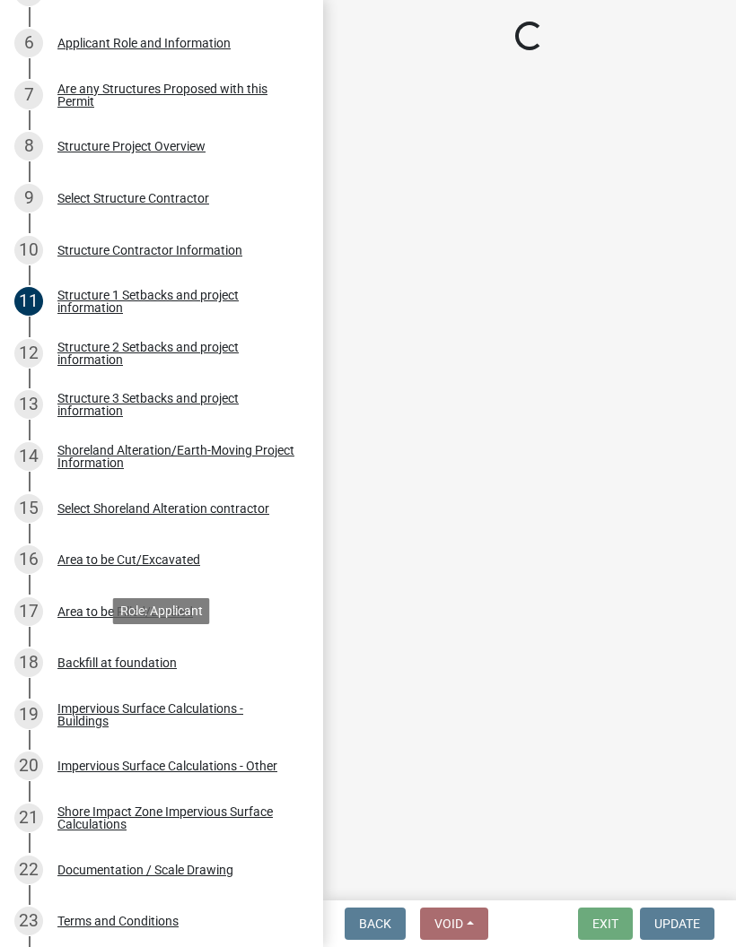
scroll to position [0, 0]
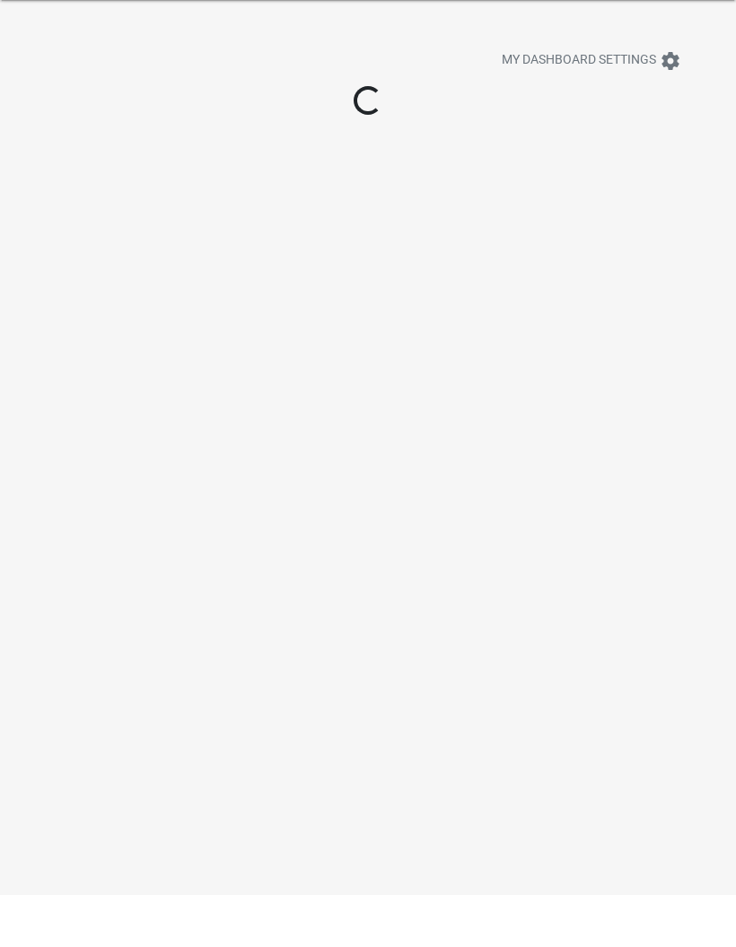
scroll to position [52, 0]
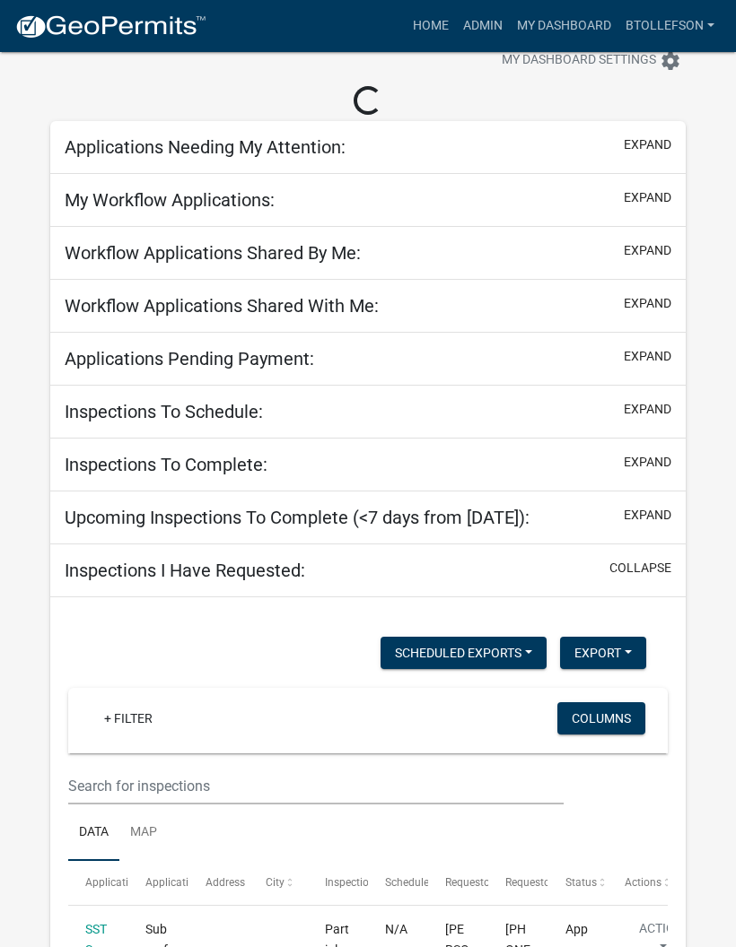
select select "3: 100"
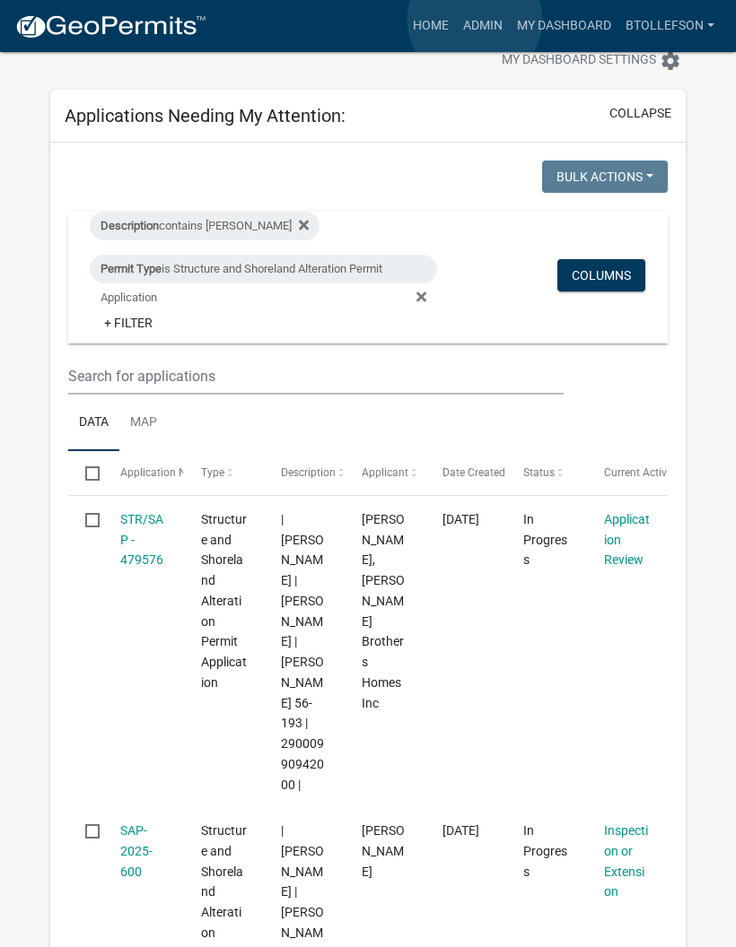
click at [476, 20] on link "Admin" at bounding box center [483, 26] width 54 height 34
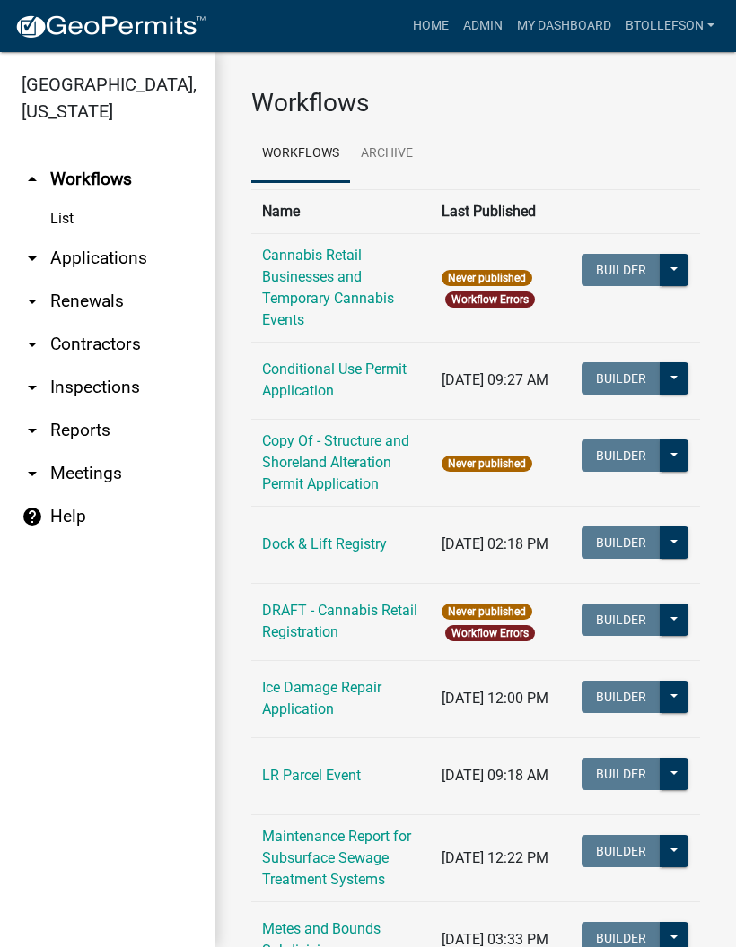
click at [128, 262] on link "arrow_drop_down Applications" at bounding box center [107, 258] width 215 height 43
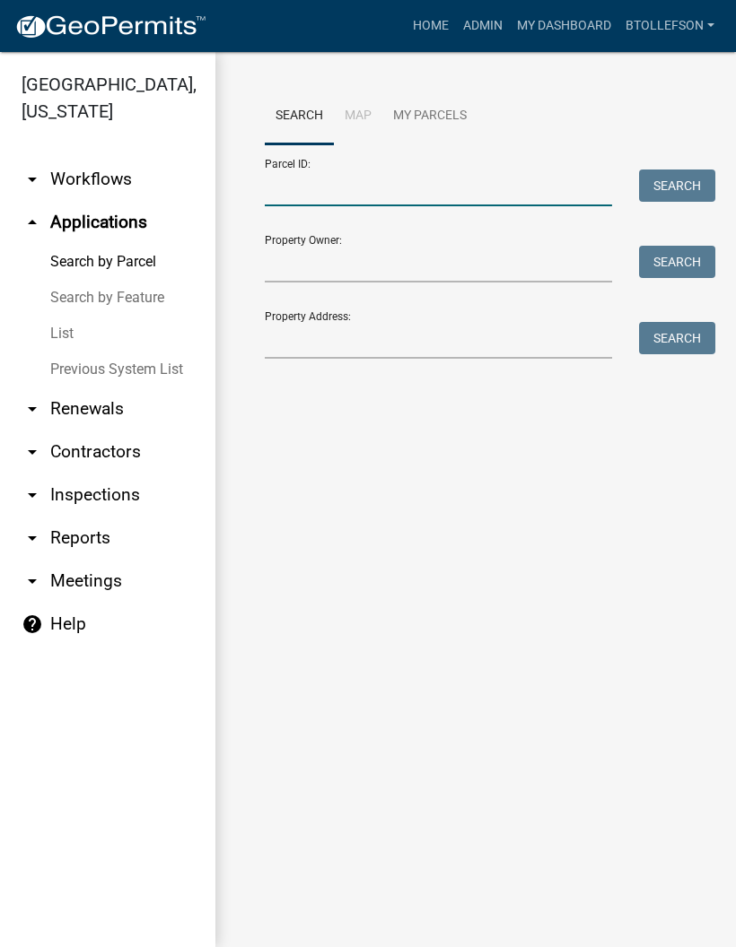
click at [385, 187] on input "Parcel ID:" at bounding box center [438, 188] width 347 height 37
click at [343, 331] on input "Property Address:" at bounding box center [438, 340] width 347 height 37
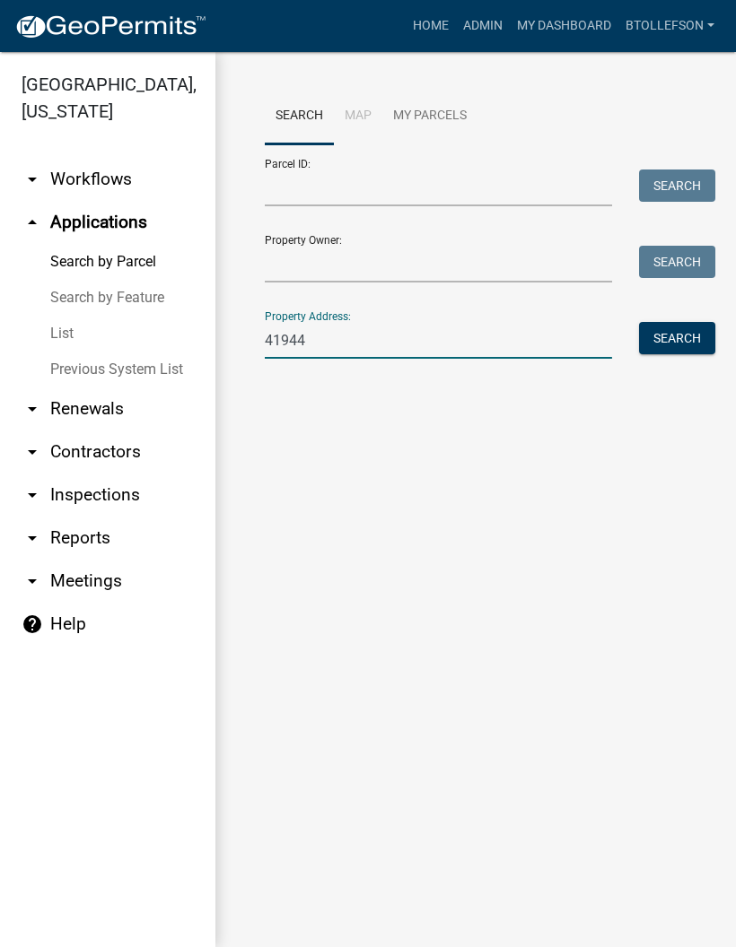
type input "41944"
click at [646, 342] on button "Search" at bounding box center [677, 338] width 76 height 32
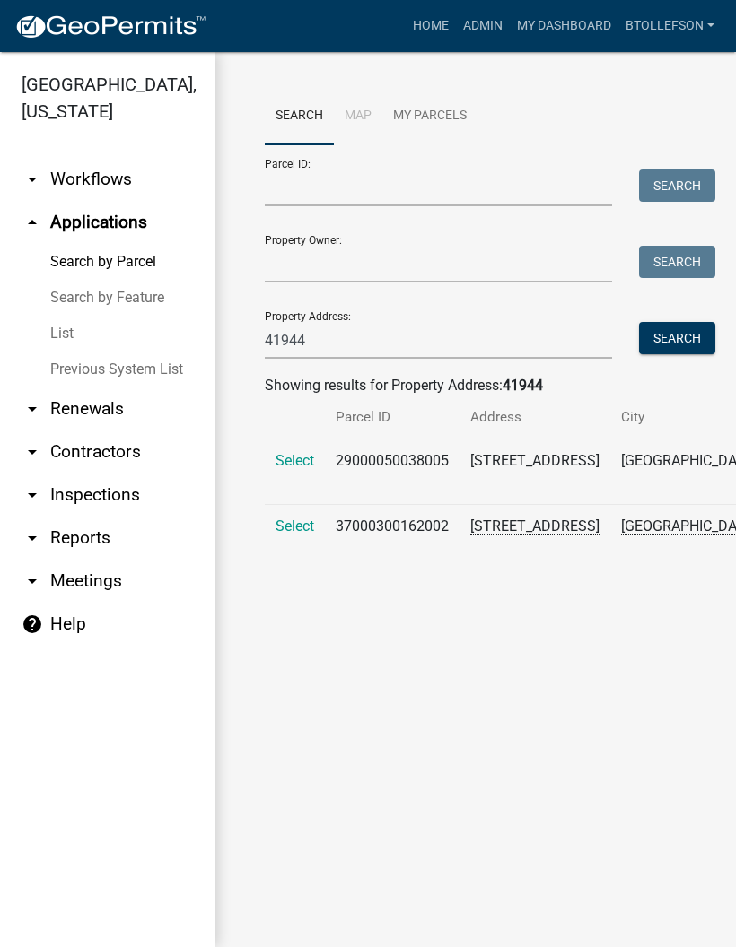
click at [295, 469] on span "Select" at bounding box center [294, 460] width 39 height 17
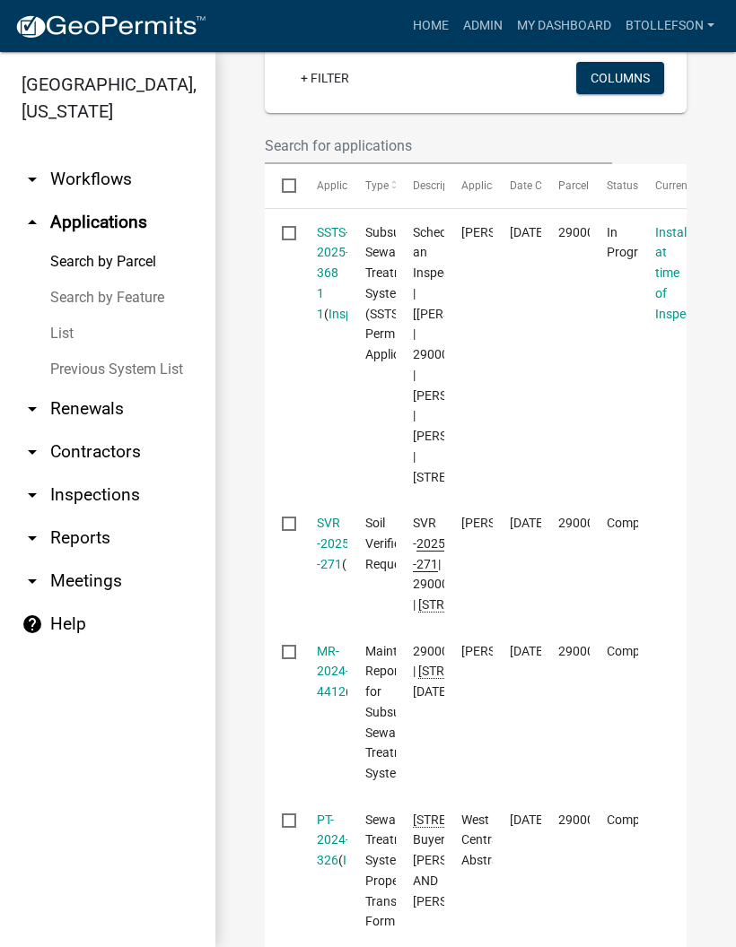
scroll to position [404, 0]
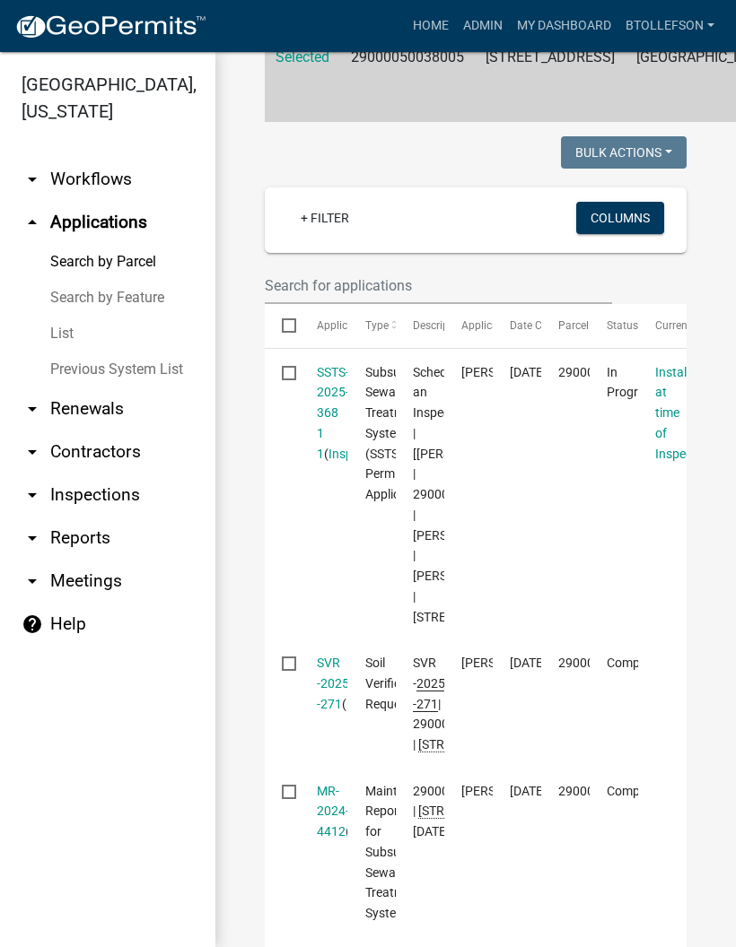
click at [328, 461] on link "SSTS-2025-368 1 1" at bounding box center [333, 413] width 32 height 96
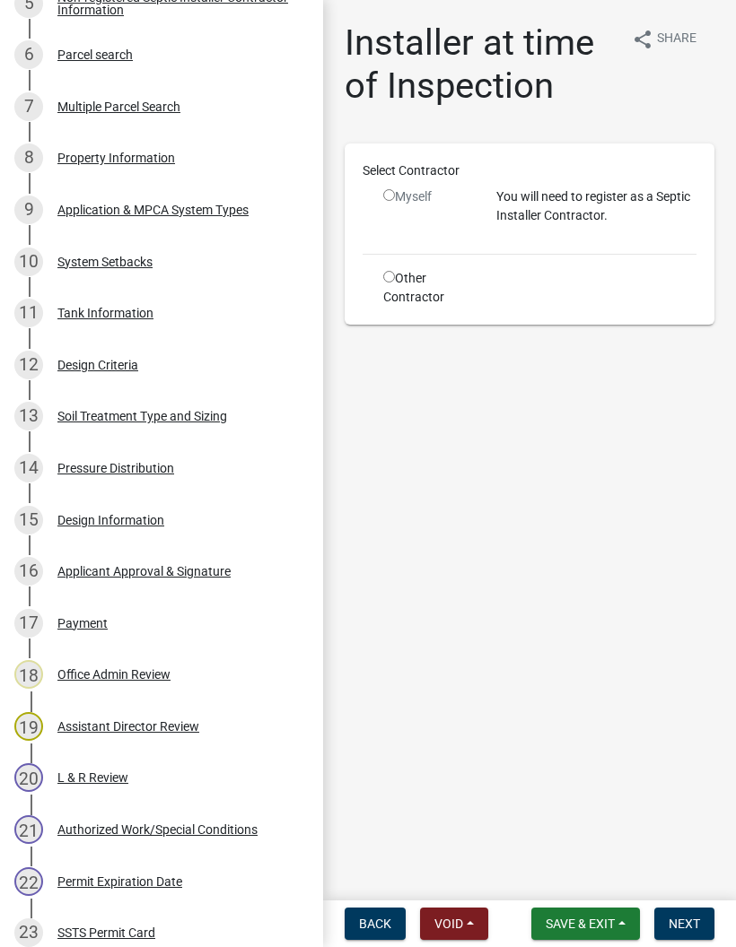
scroll to position [604, 0]
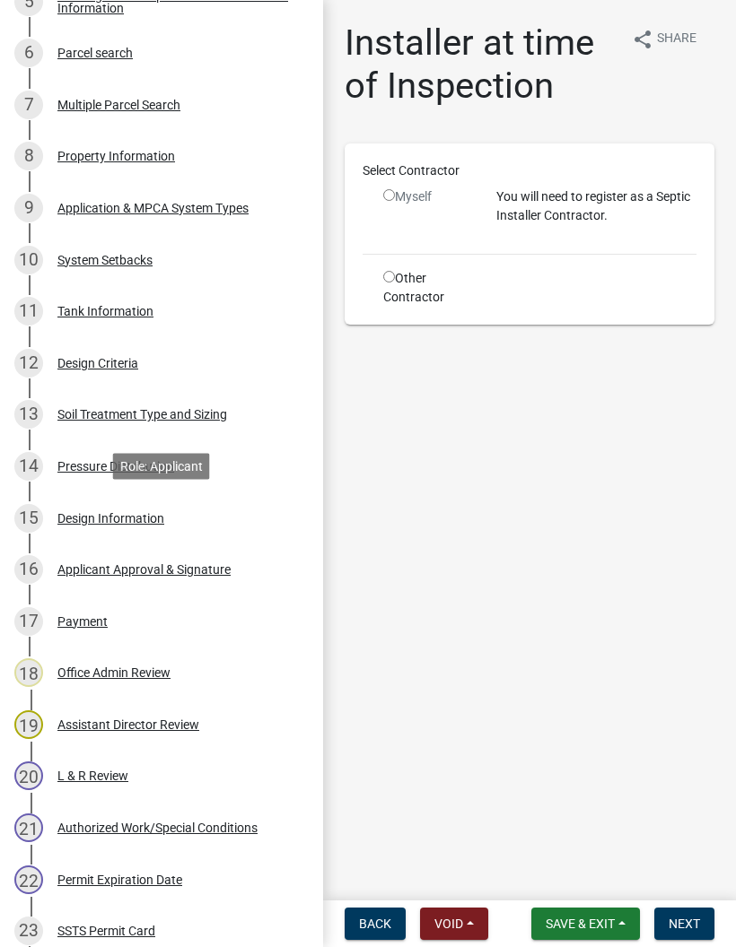
click at [161, 520] on div "Design Information" at bounding box center [110, 518] width 107 height 13
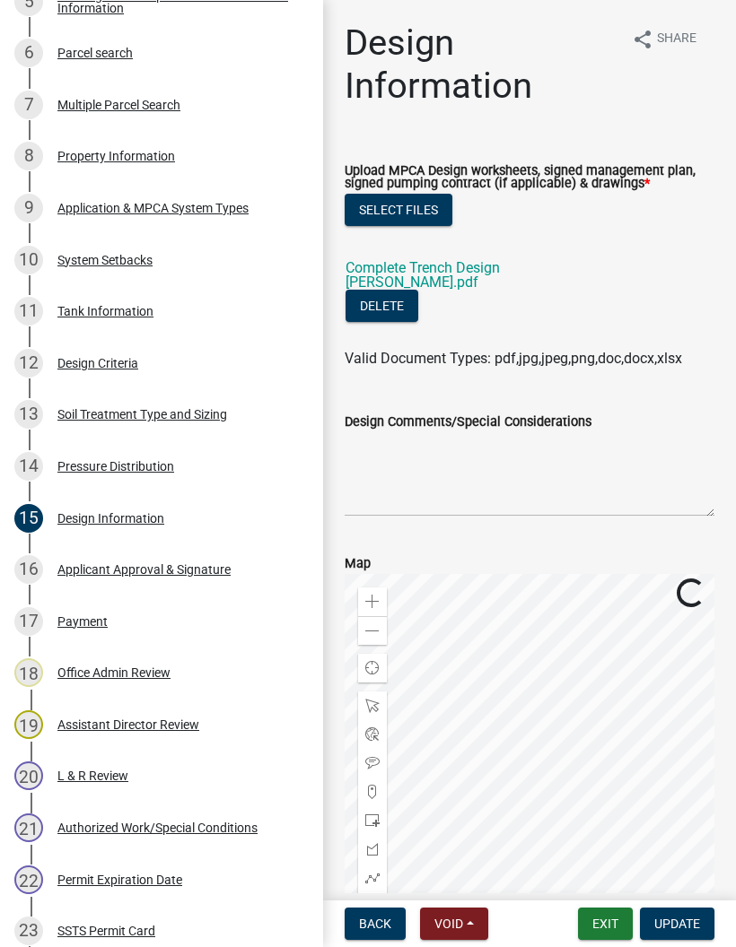
click at [500, 265] on link "Complete Trench Design [PERSON_NAME].pdf" at bounding box center [422, 274] width 154 height 31
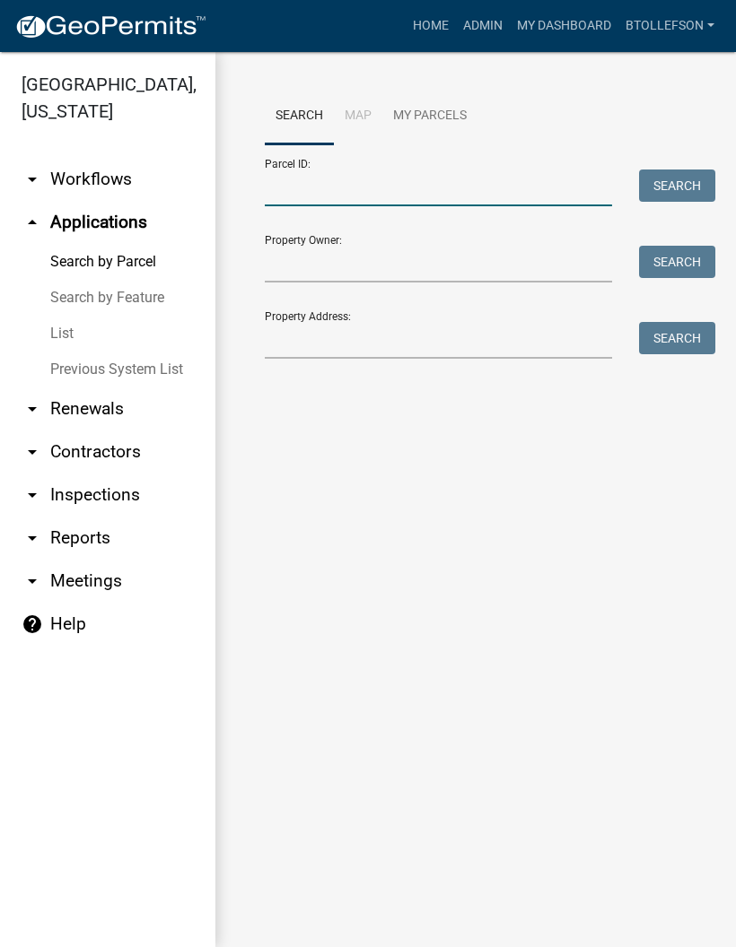
click at [370, 185] on input "Parcel ID:" at bounding box center [438, 188] width 347 height 37
paste input "20000220119008"
type input "20000220119008"
click at [685, 182] on button "Search" at bounding box center [677, 186] width 76 height 32
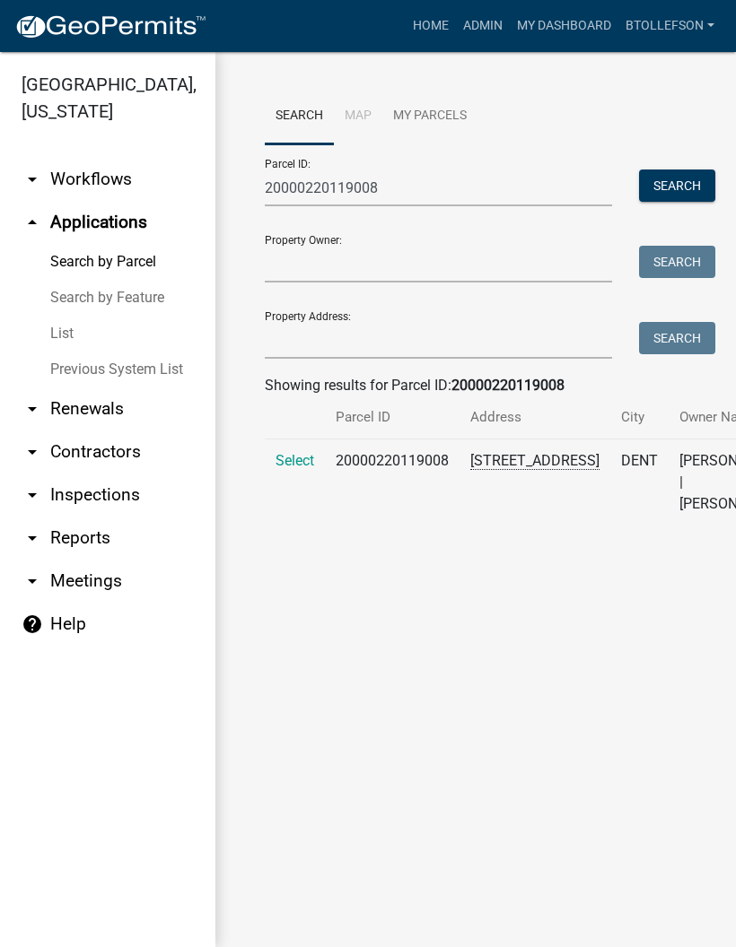
click at [304, 469] on span "Select" at bounding box center [294, 460] width 39 height 17
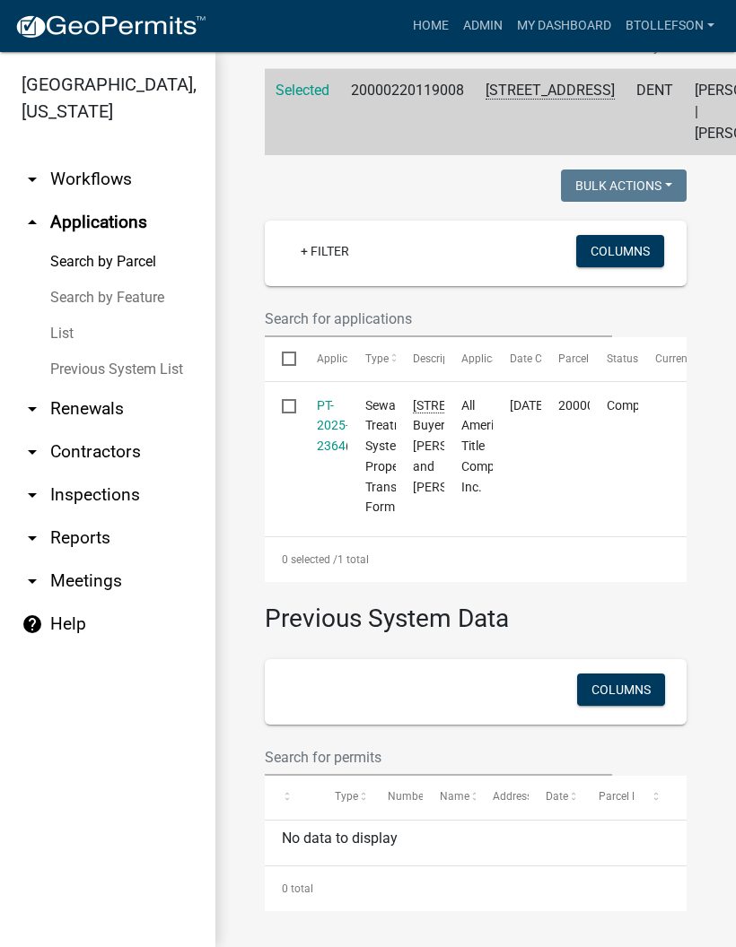
scroll to position [503, 0]
